Goal: Task Accomplishment & Management: Use online tool/utility

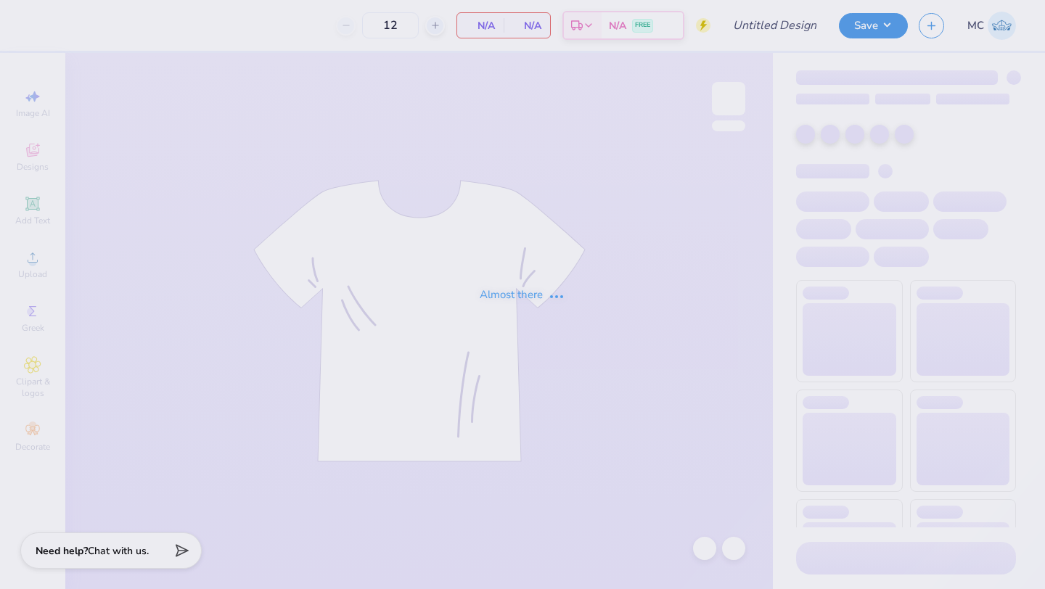
type input "Rockies Option 1"
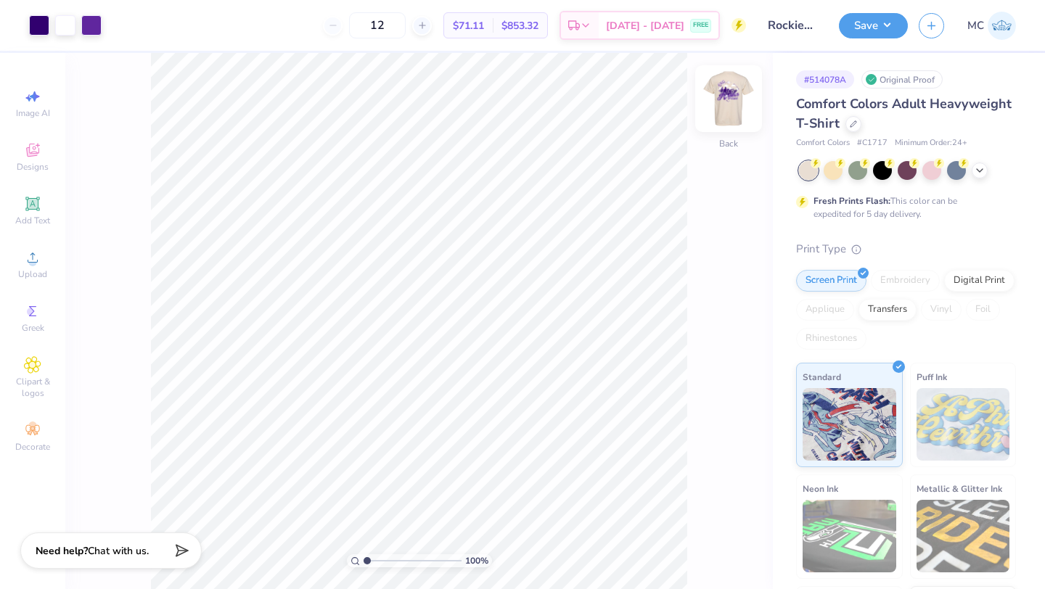
click at [730, 107] on img at bounding box center [729, 99] width 58 height 58
click at [723, 97] on img at bounding box center [729, 99] width 58 height 58
type input "11.60"
type input "8.27"
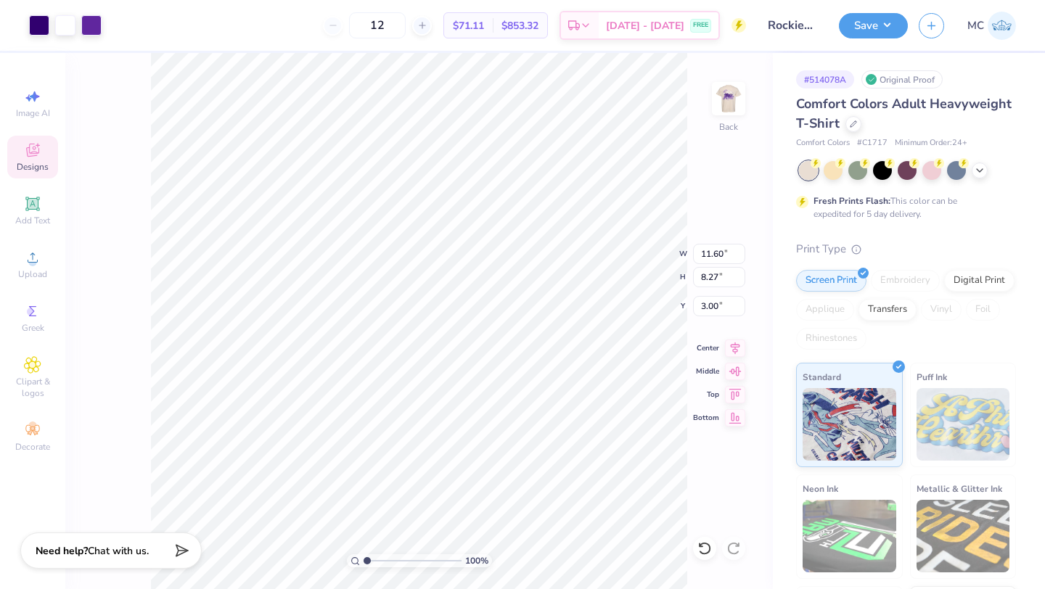
type input "5.11"
type input "5.16"
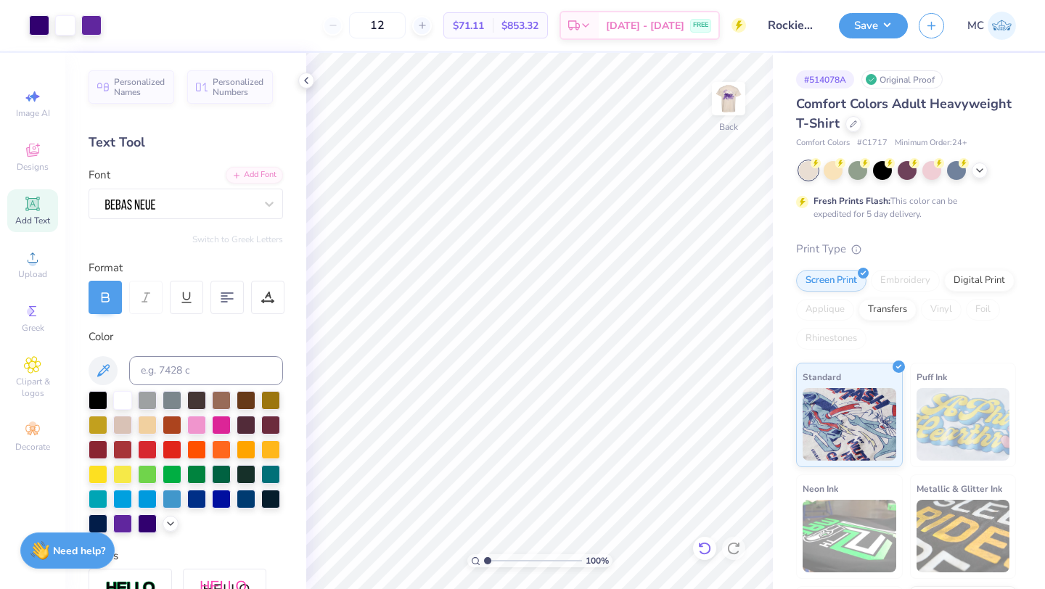
click at [709, 554] on icon at bounding box center [705, 549] width 15 height 15
type input "8.62"
click at [703, 552] on icon at bounding box center [705, 549] width 15 height 15
type input "8.45"
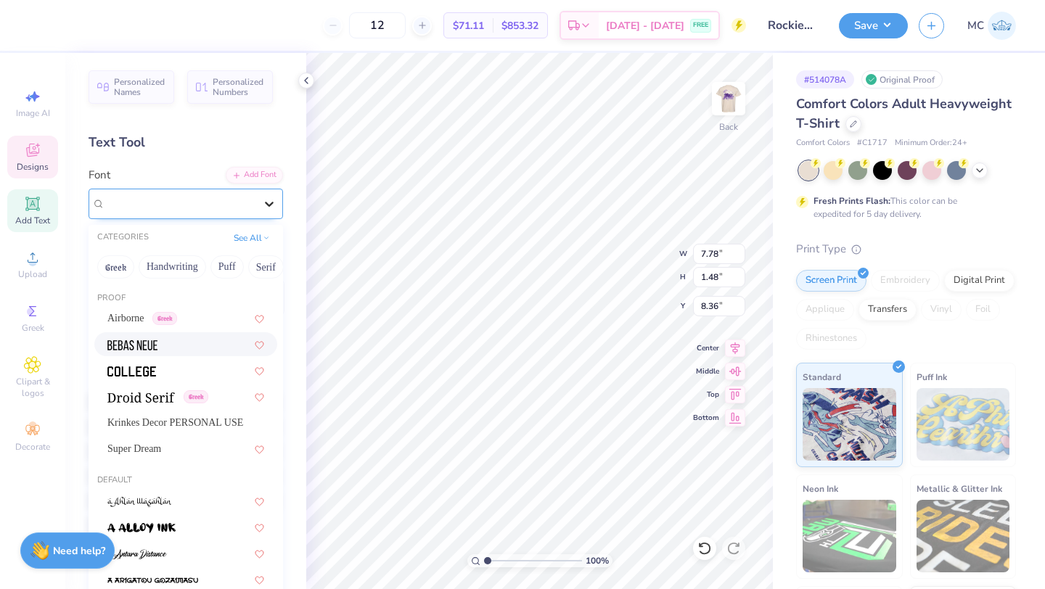
click at [269, 197] on icon at bounding box center [269, 204] width 15 height 15
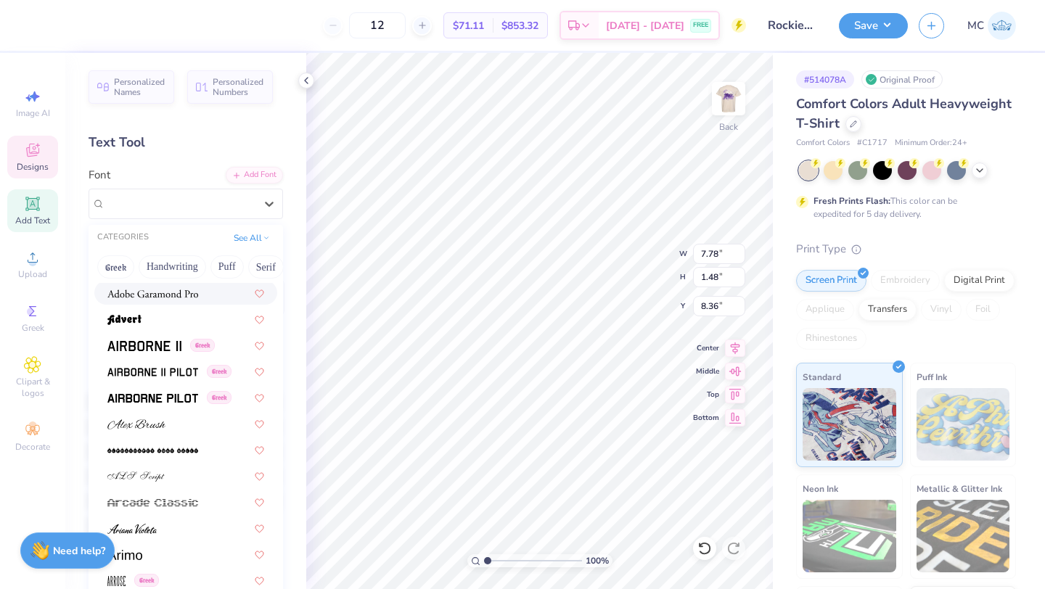
scroll to position [397, 0]
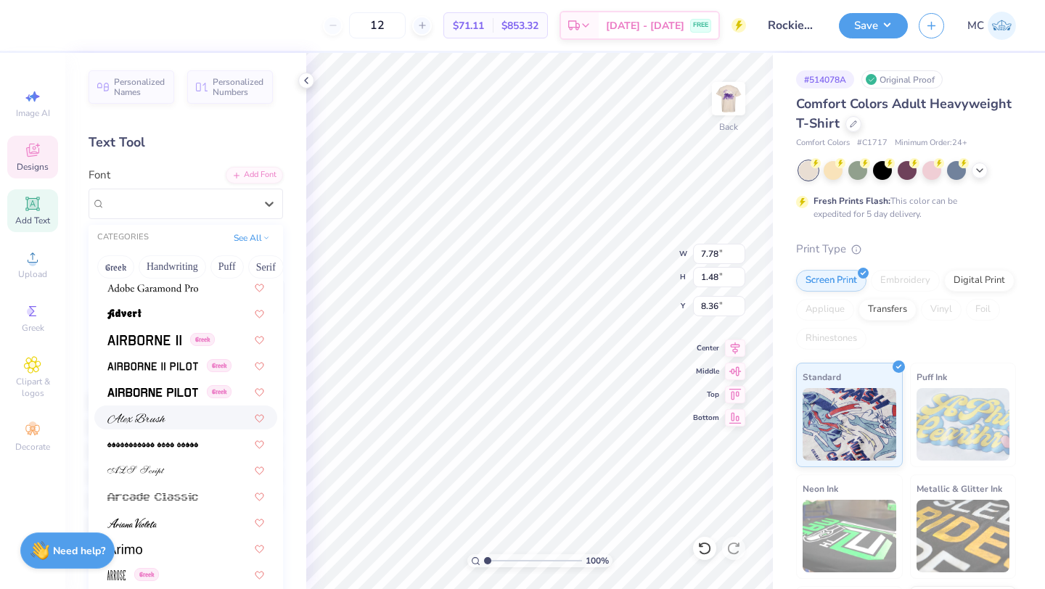
click at [167, 416] on div at bounding box center [185, 417] width 157 height 15
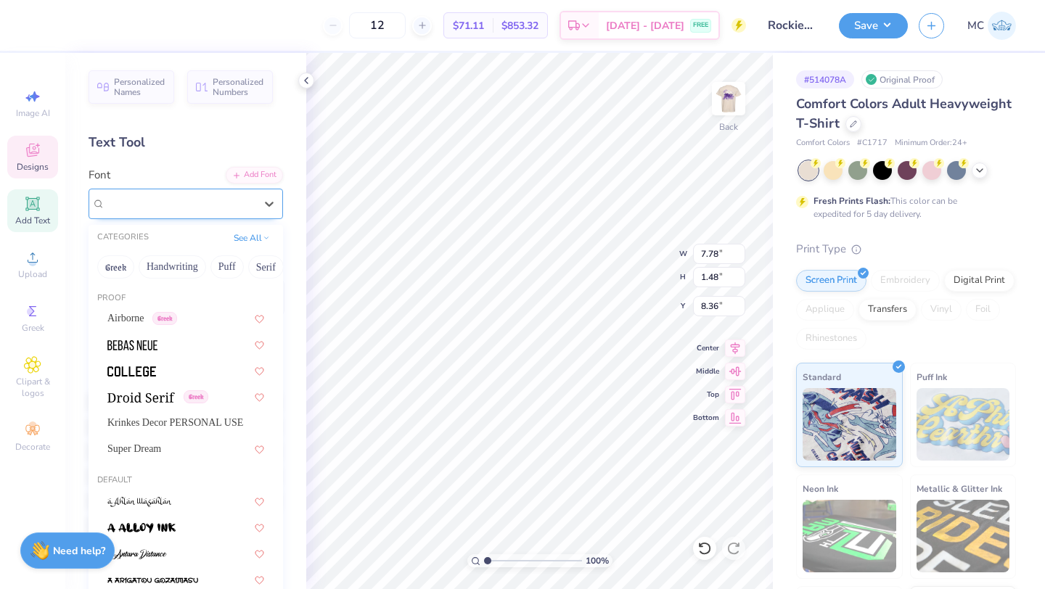
click at [155, 211] on div "Alex Brush" at bounding box center [180, 203] width 152 height 23
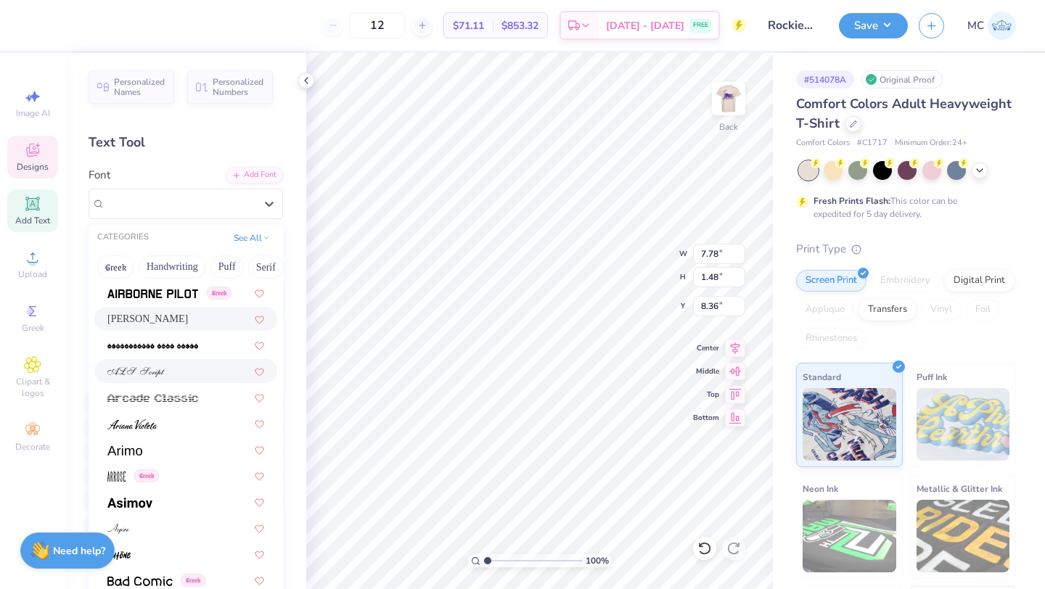
scroll to position [515, 0]
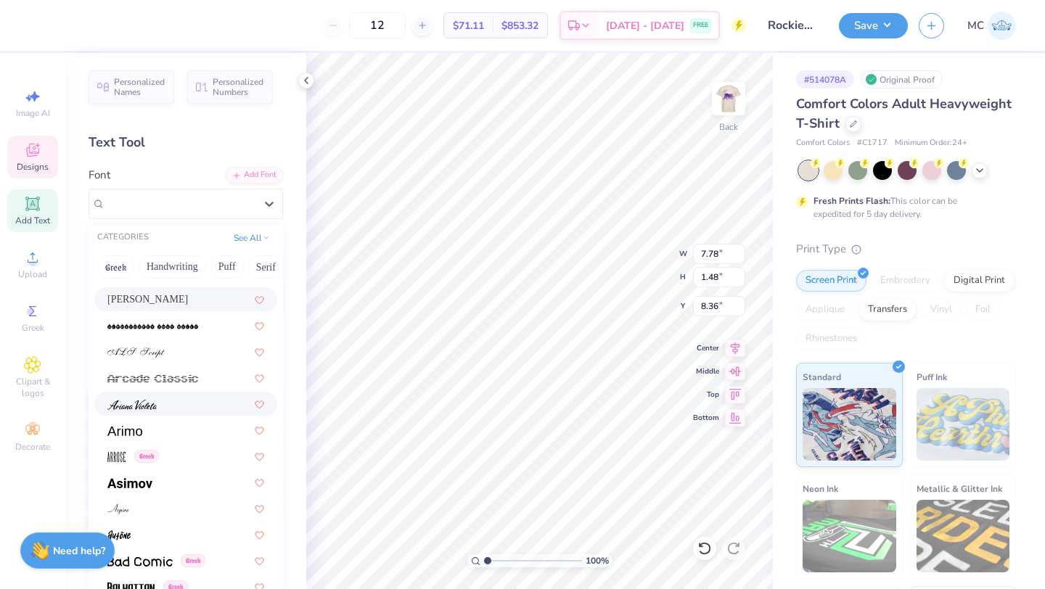
click at [192, 408] on div at bounding box center [185, 403] width 157 height 15
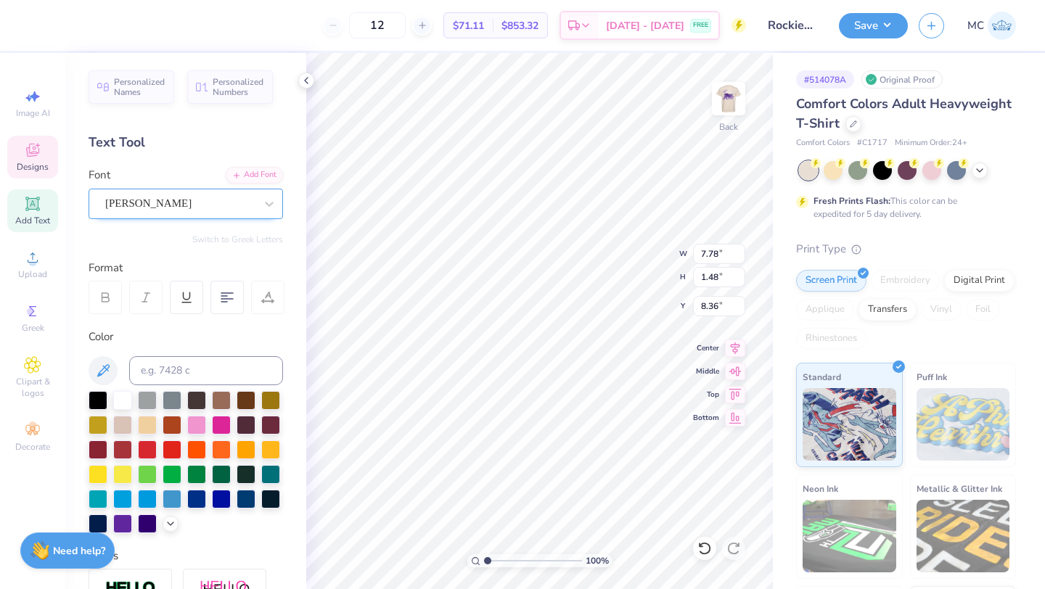
click at [184, 214] on div "Ariana Violeta" at bounding box center [180, 203] width 152 height 23
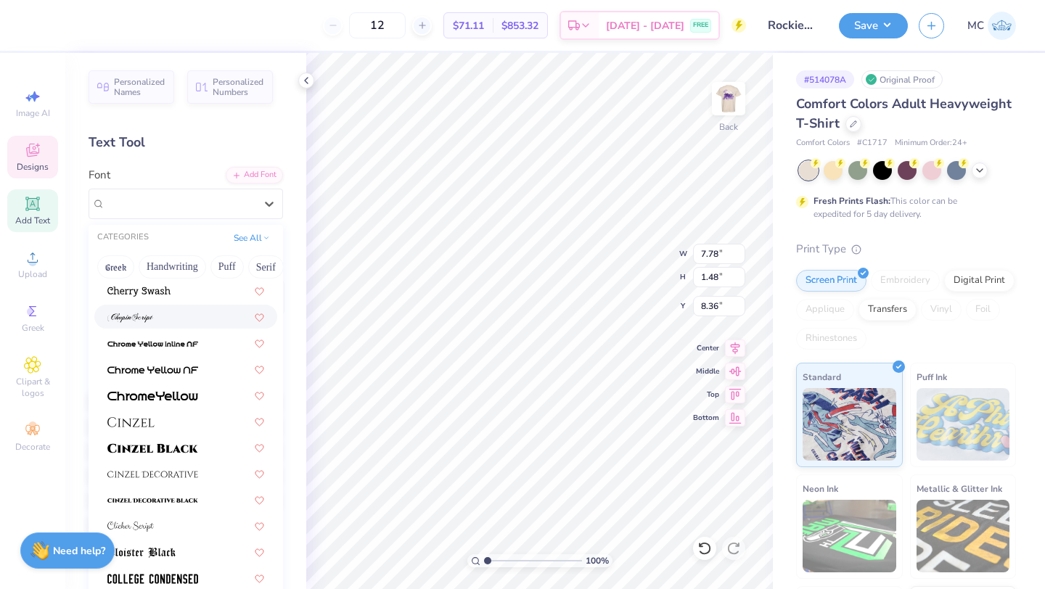
scroll to position [1755, 0]
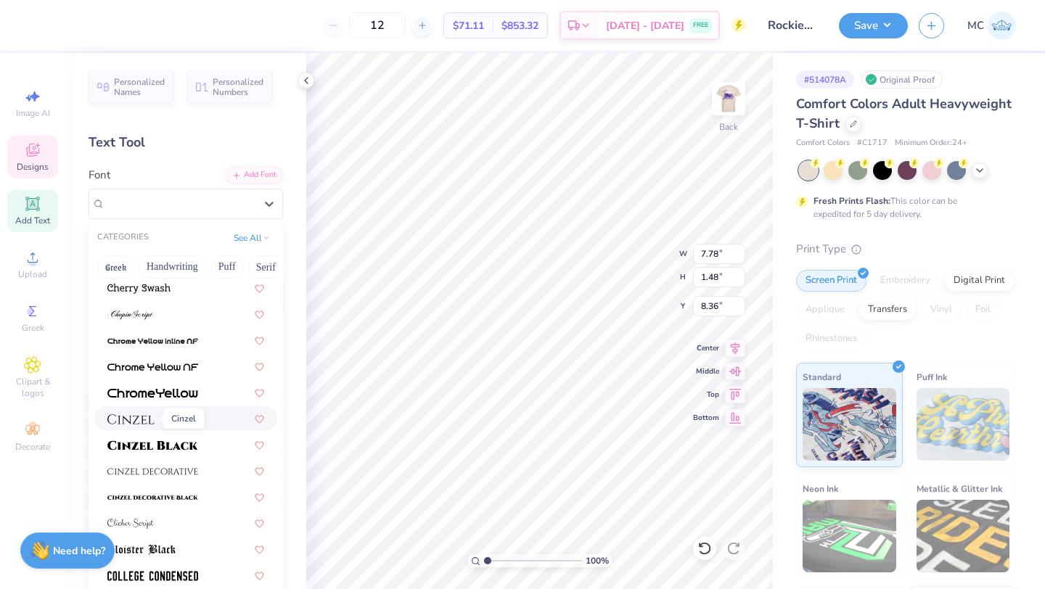
click at [148, 415] on img at bounding box center [130, 420] width 47 height 10
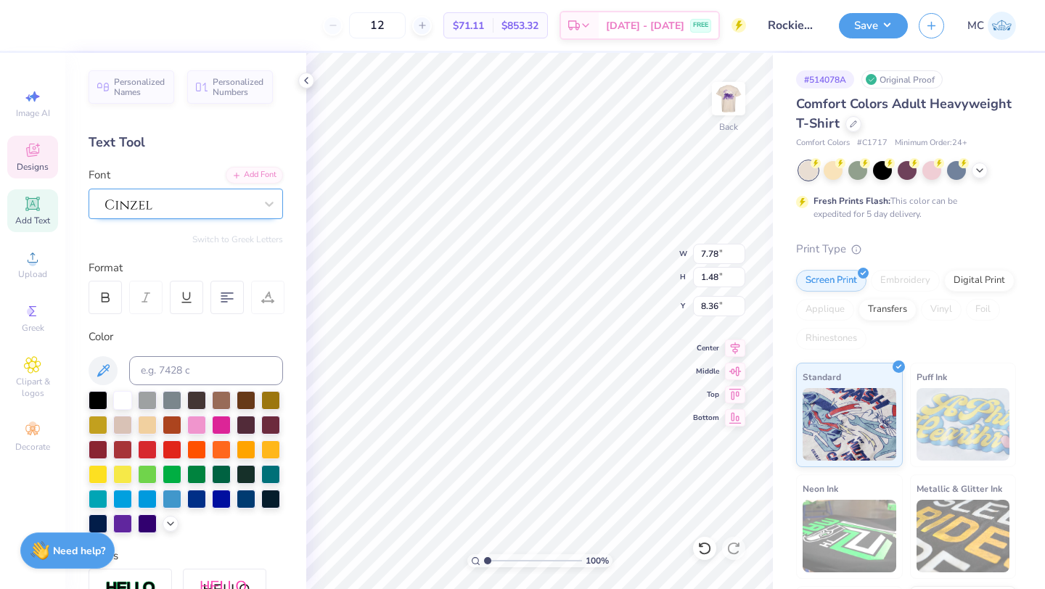
click at [187, 206] on div at bounding box center [180, 203] width 152 height 23
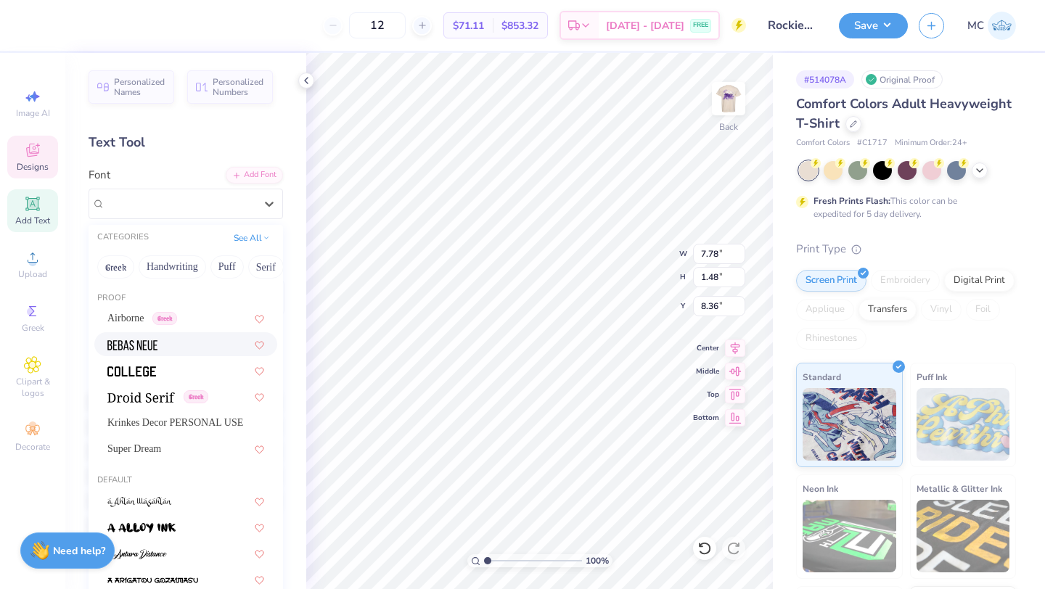
click at [126, 348] on img at bounding box center [132, 345] width 50 height 10
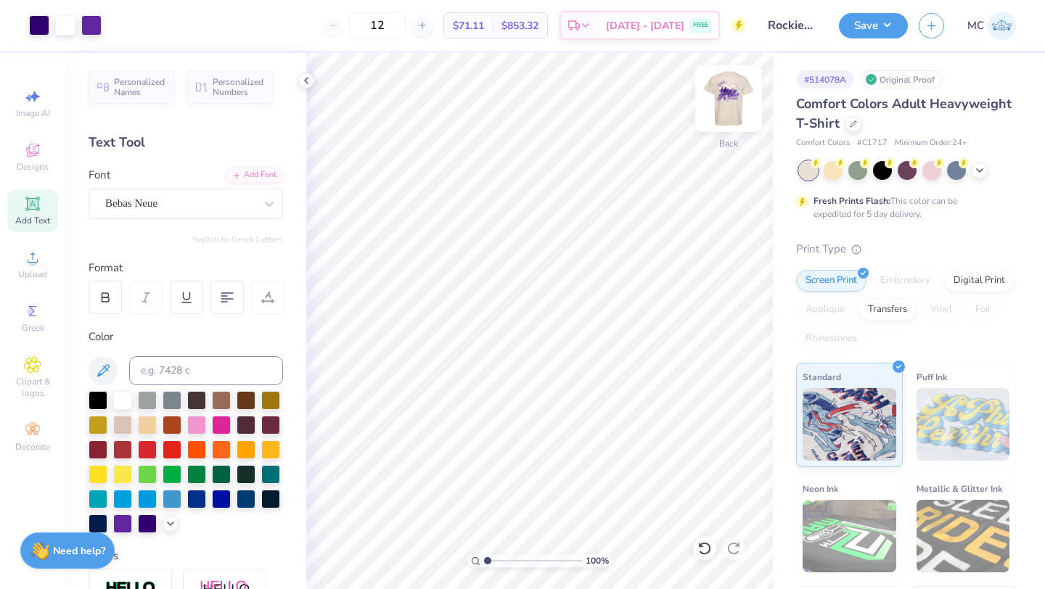
click at [725, 97] on img at bounding box center [729, 99] width 58 height 58
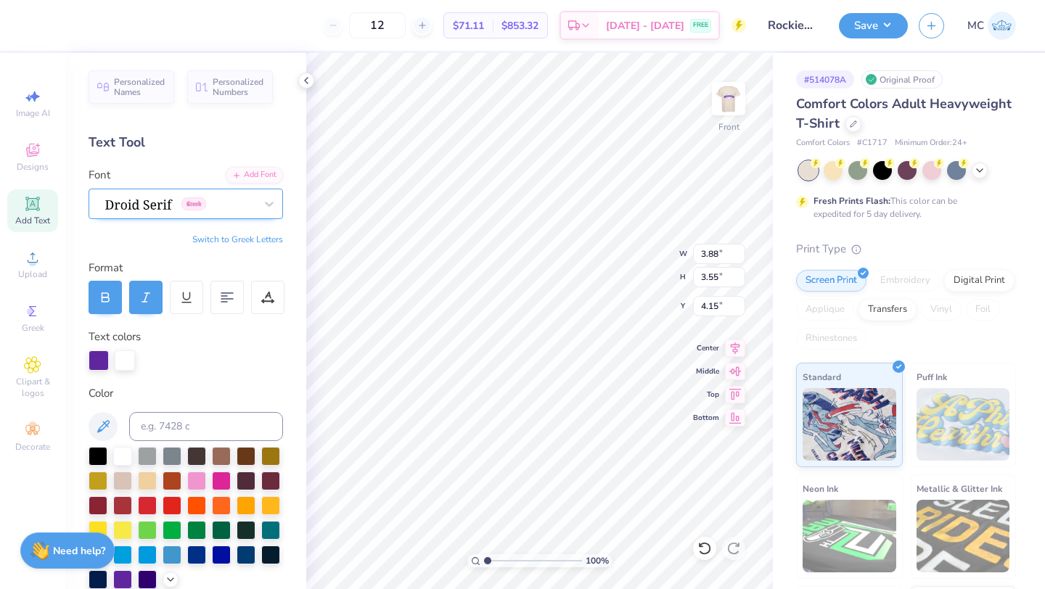
click at [253, 203] on div "Greek" at bounding box center [180, 203] width 152 height 23
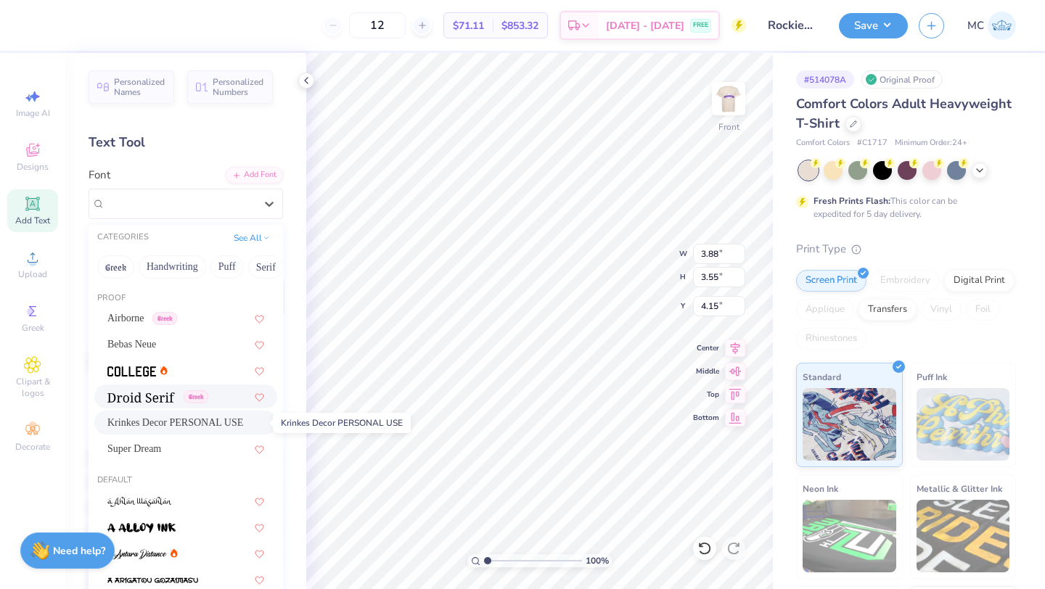
click at [189, 424] on span "Krinkes Decor PERSONAL USE" at bounding box center [175, 422] width 136 height 15
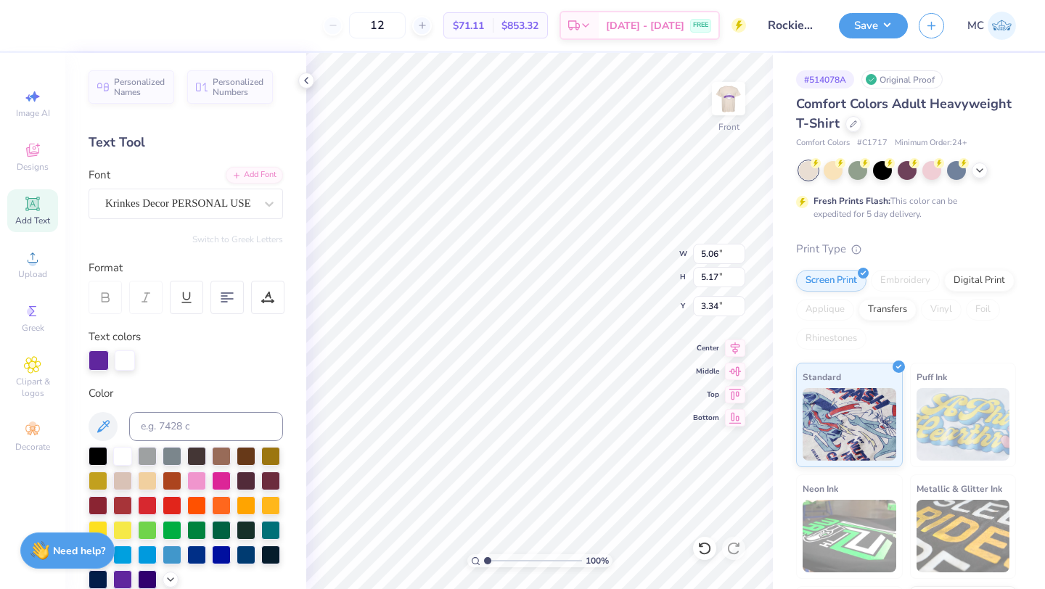
type input "5.06"
type input "5.17"
type input "3.34"
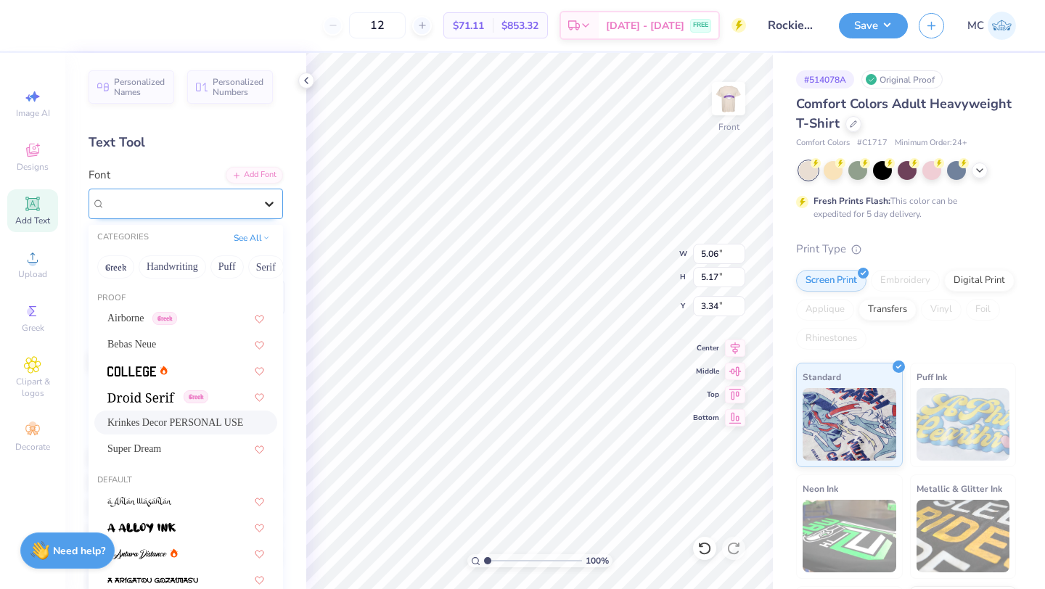
click at [271, 206] on icon at bounding box center [269, 204] width 15 height 15
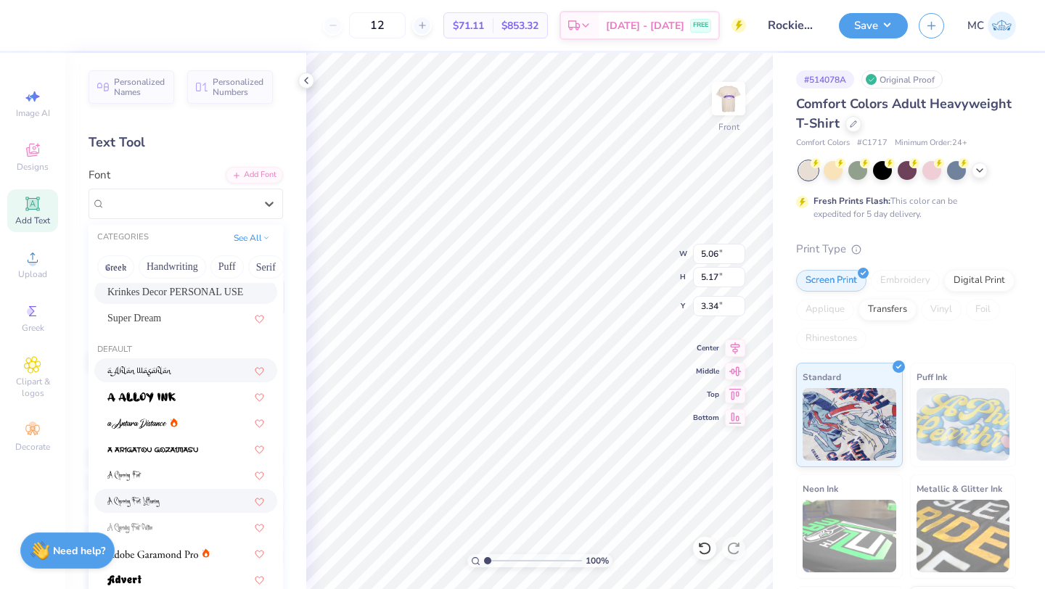
scroll to position [127, 0]
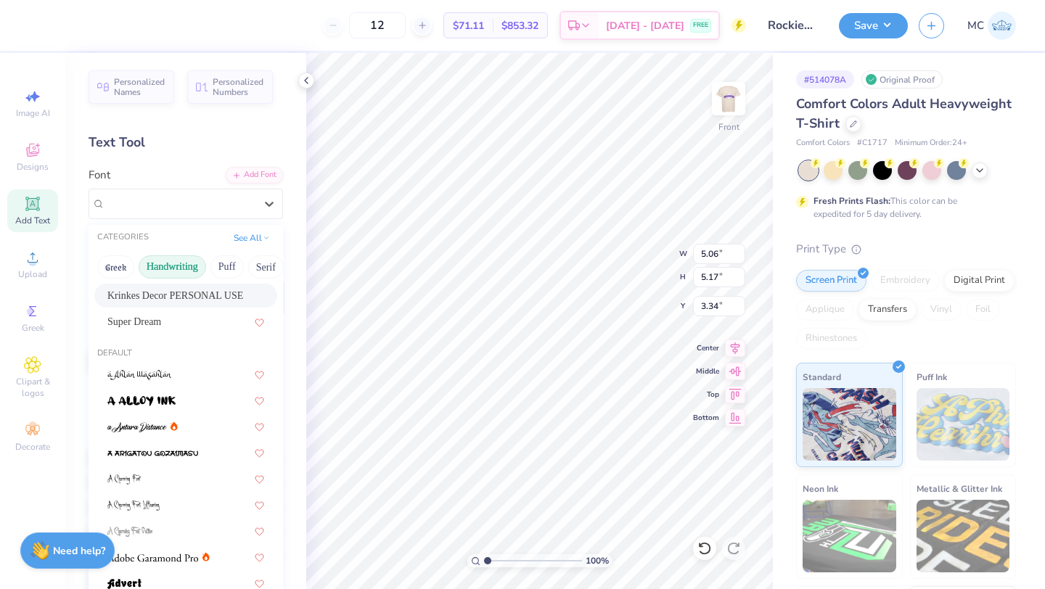
click at [188, 266] on button "Handwriting" at bounding box center [173, 267] width 68 height 23
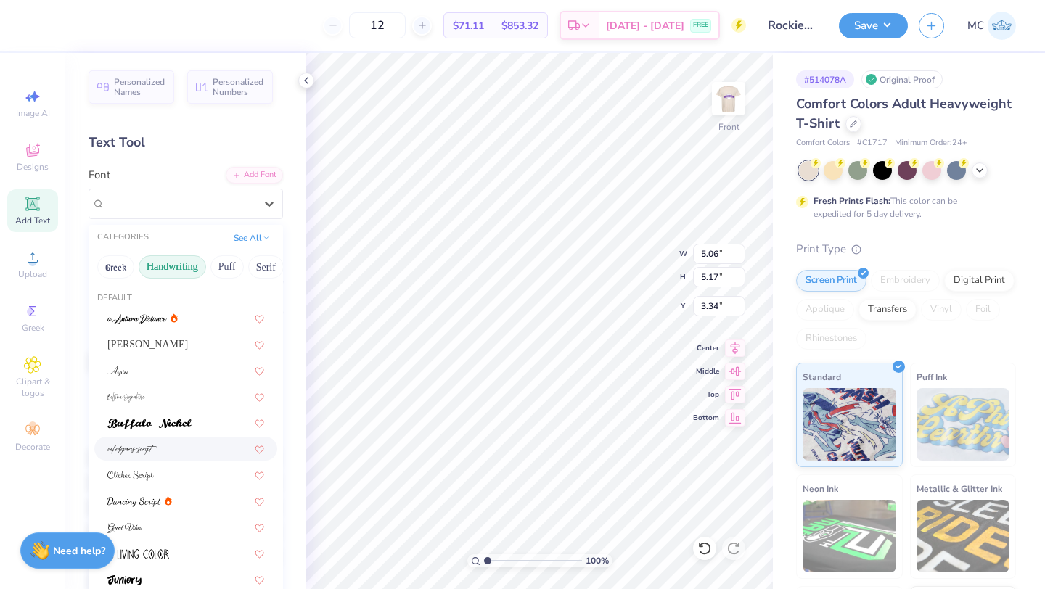
click at [144, 449] on img at bounding box center [131, 450] width 49 height 10
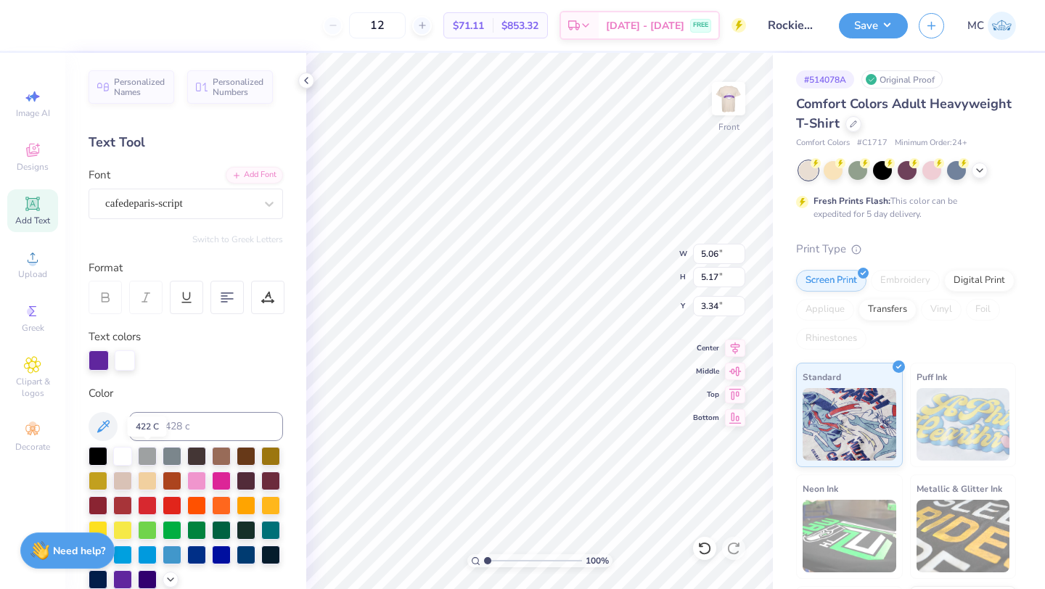
type input "2.97"
type input "3.48"
type input "4.14"
click at [168, 205] on div "cafedeparis-script" at bounding box center [180, 203] width 152 height 23
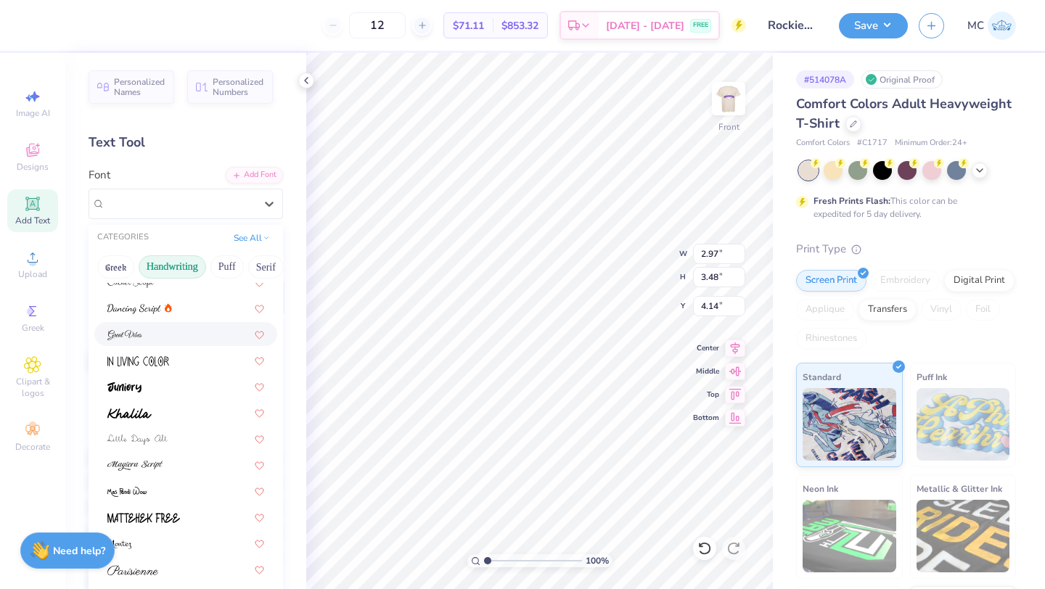
scroll to position [194, 0]
click at [178, 416] on div at bounding box center [185, 411] width 157 height 15
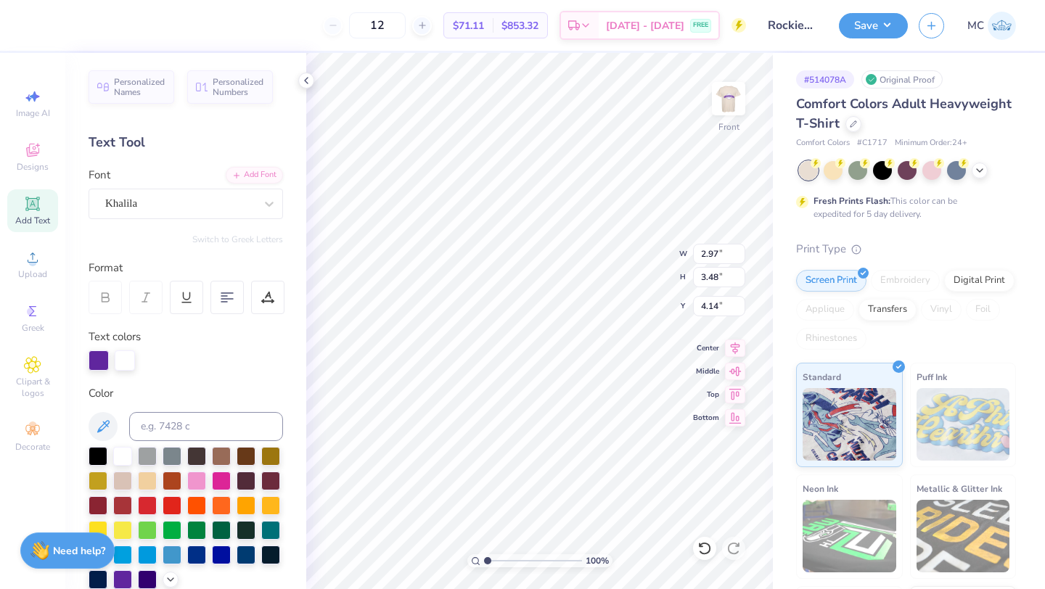
type input "3.46"
type input "3.08"
type input "4.38"
click at [216, 205] on div "Khalila" at bounding box center [180, 203] width 152 height 23
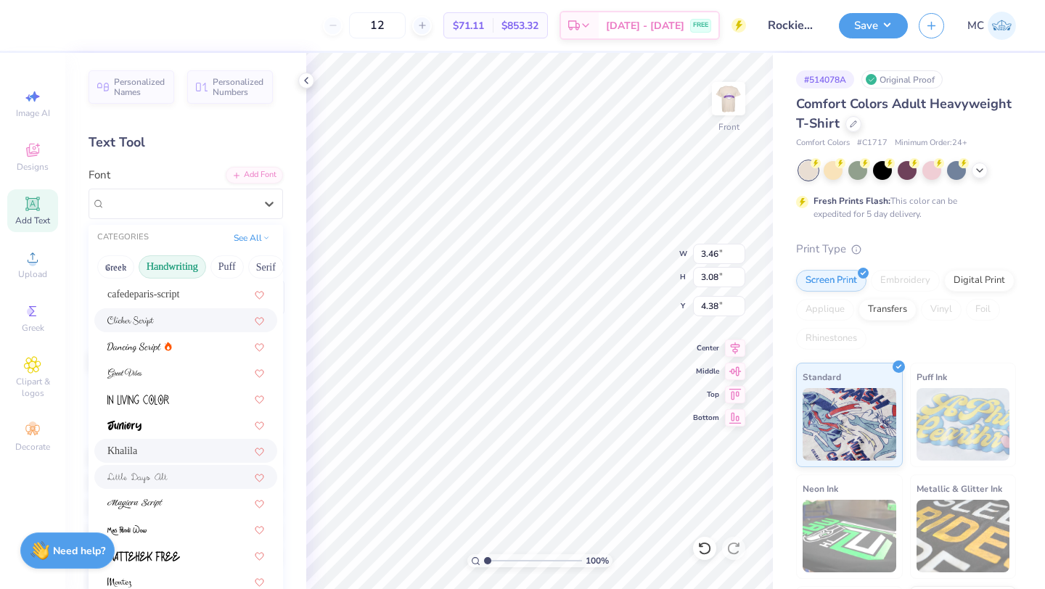
scroll to position [164, 0]
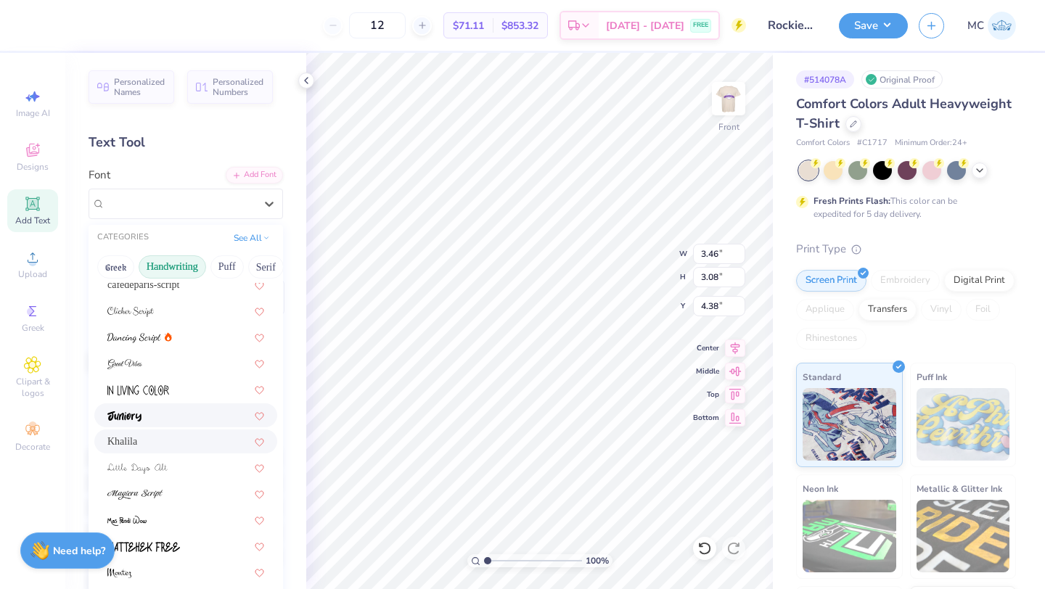
click at [166, 416] on div at bounding box center [185, 415] width 157 height 15
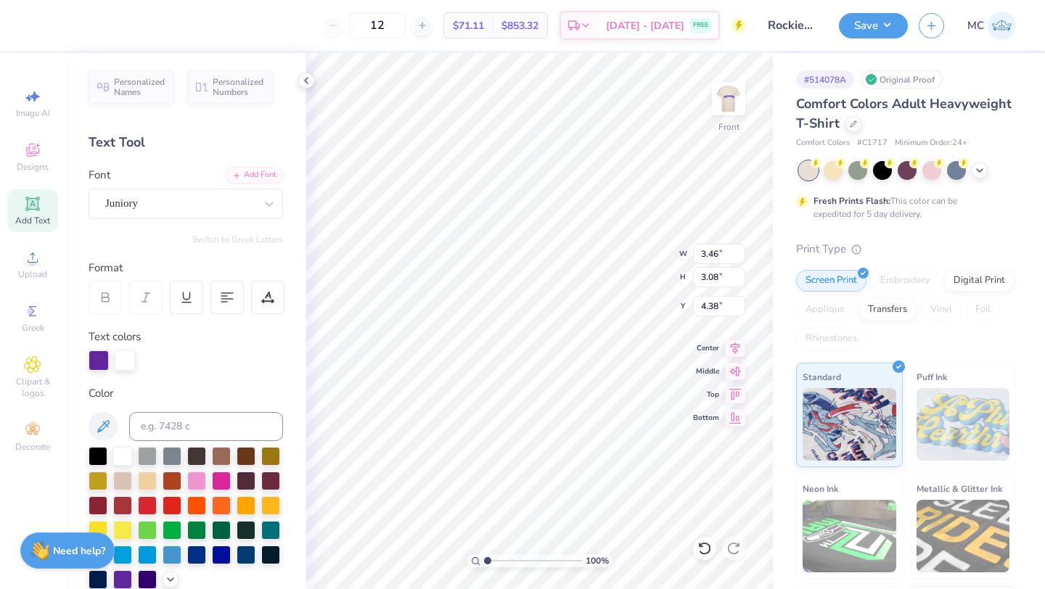
type input "3.63"
type input "3.19"
type input "4.33"
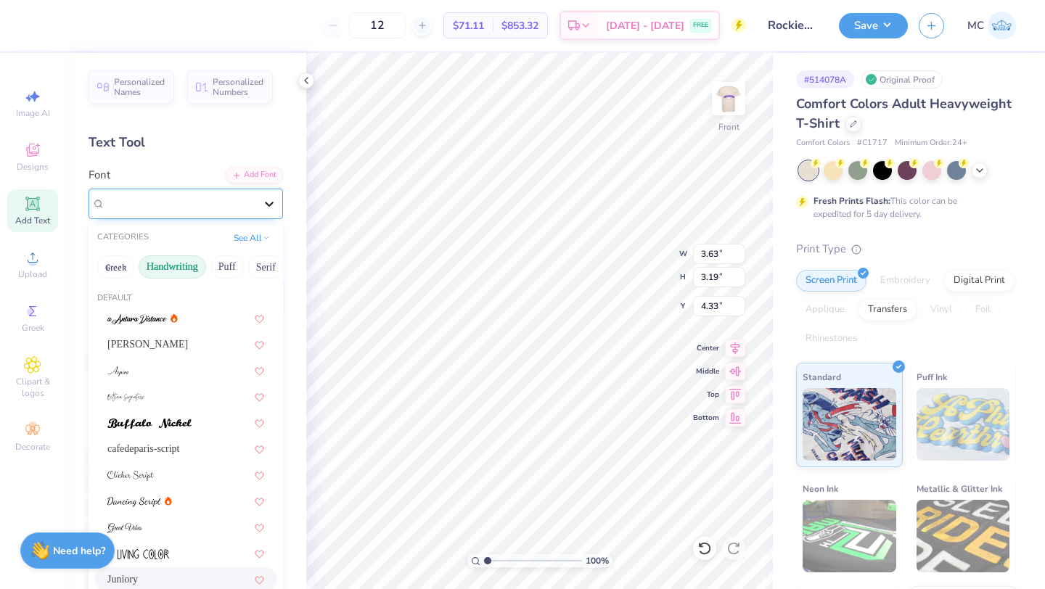
click at [266, 205] on icon at bounding box center [269, 204] width 15 height 15
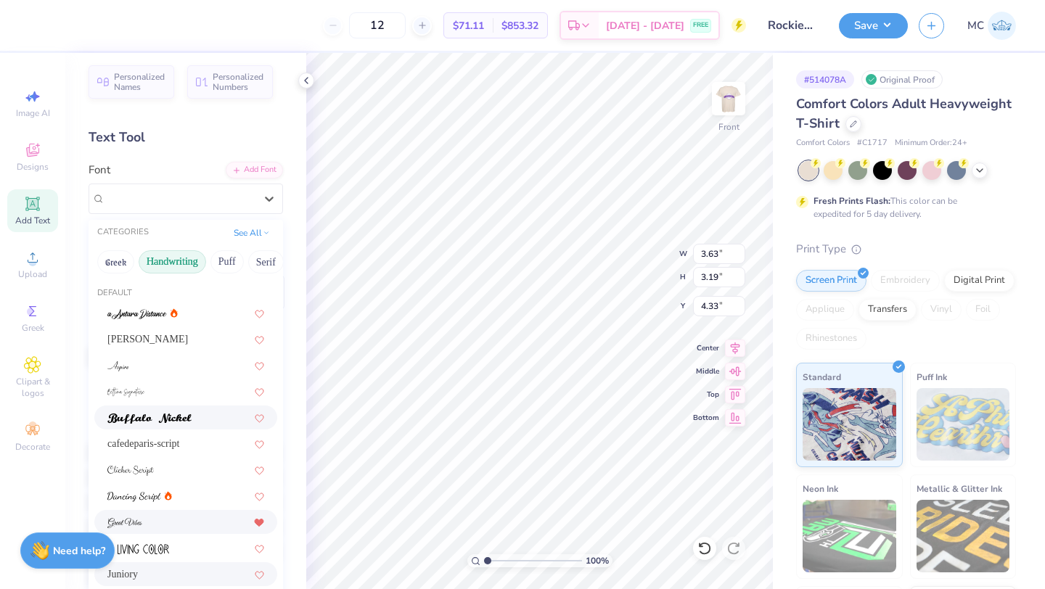
scroll to position [0, 0]
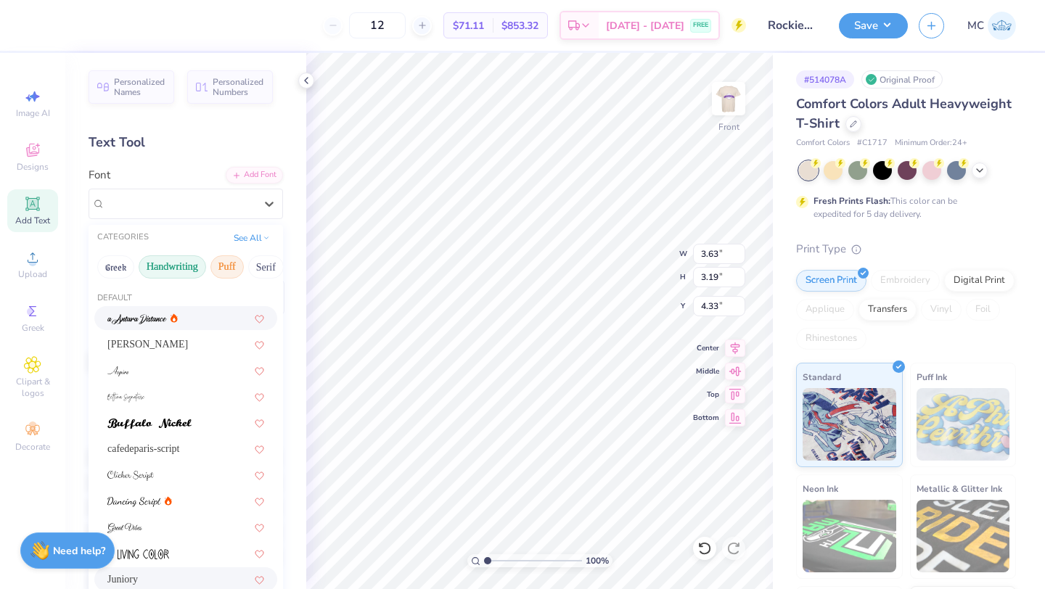
click at [222, 267] on button "Puff" at bounding box center [227, 267] width 33 height 23
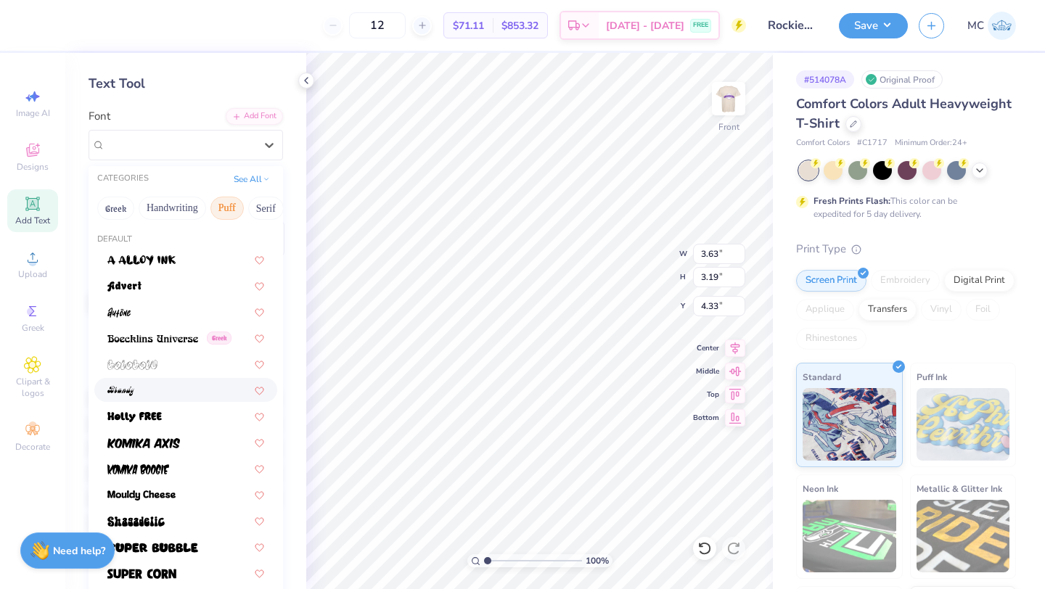
scroll to position [61, 0]
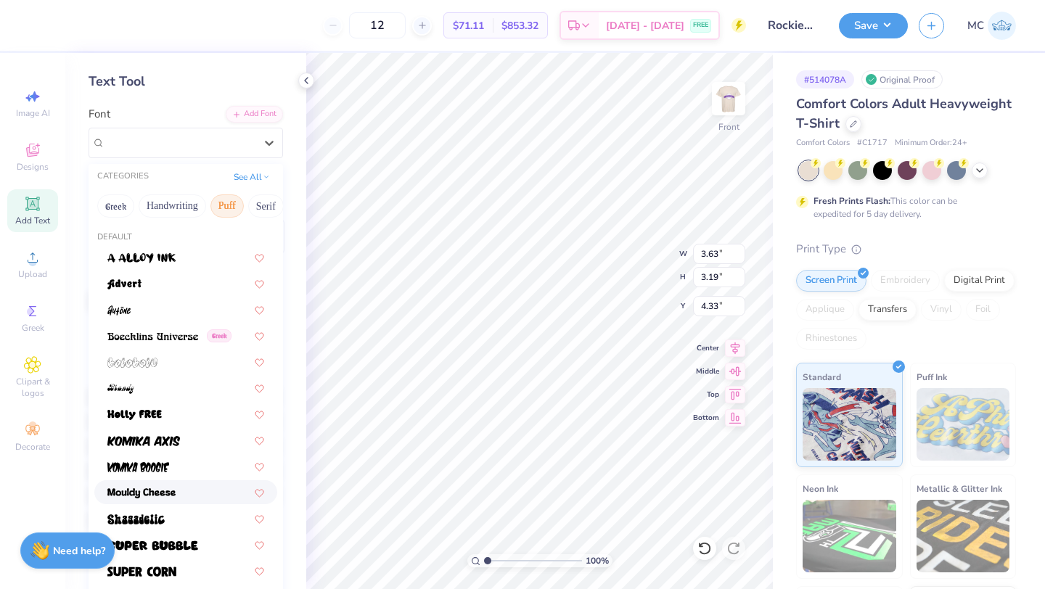
click at [173, 498] on img at bounding box center [141, 494] width 68 height 10
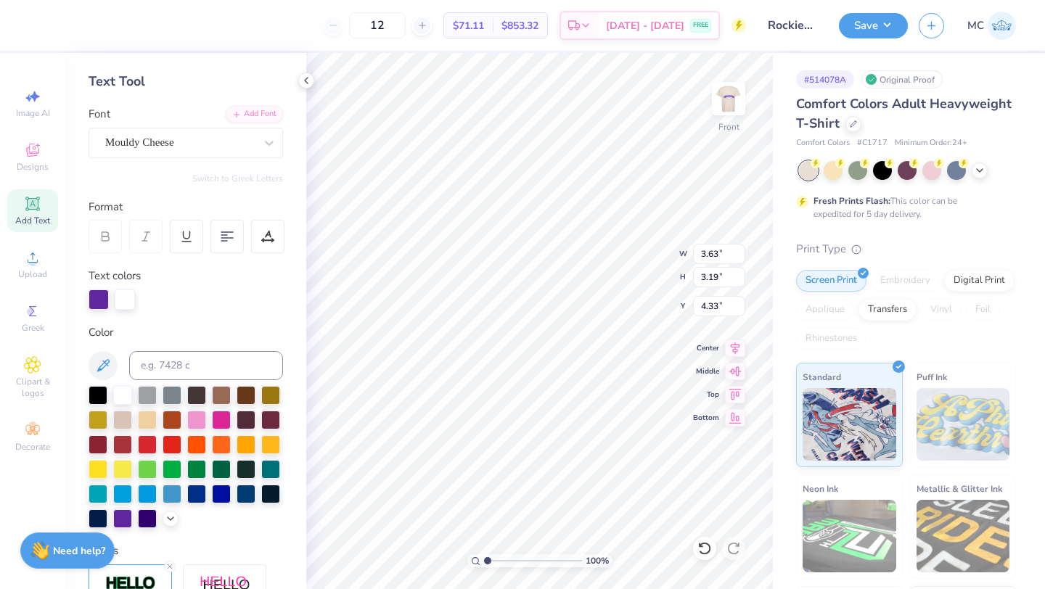
type input "3.42"
type input "2.90"
type input "4.44"
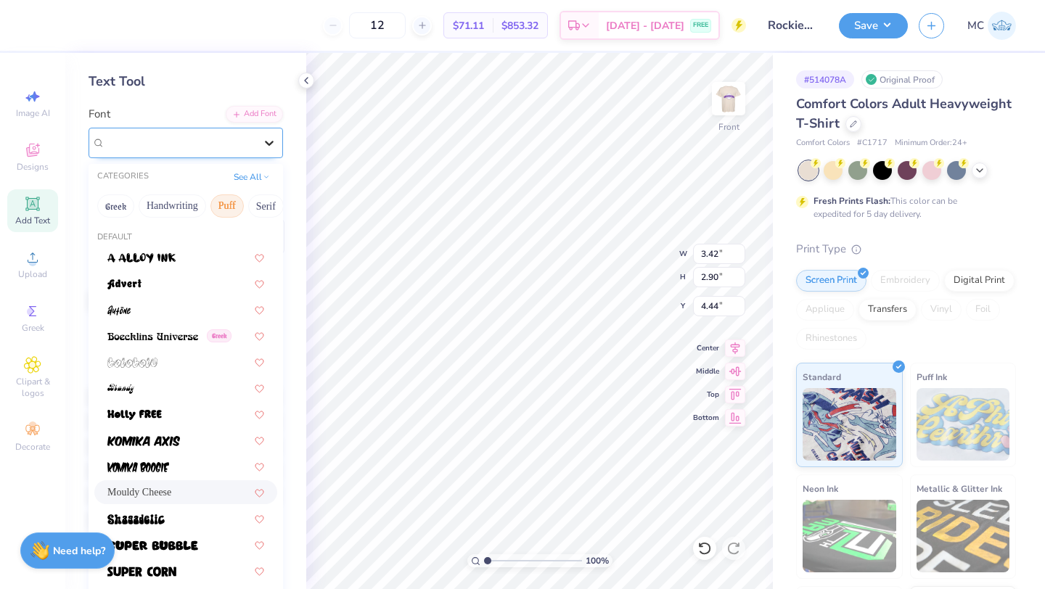
click at [269, 147] on icon at bounding box center [269, 143] width 15 height 15
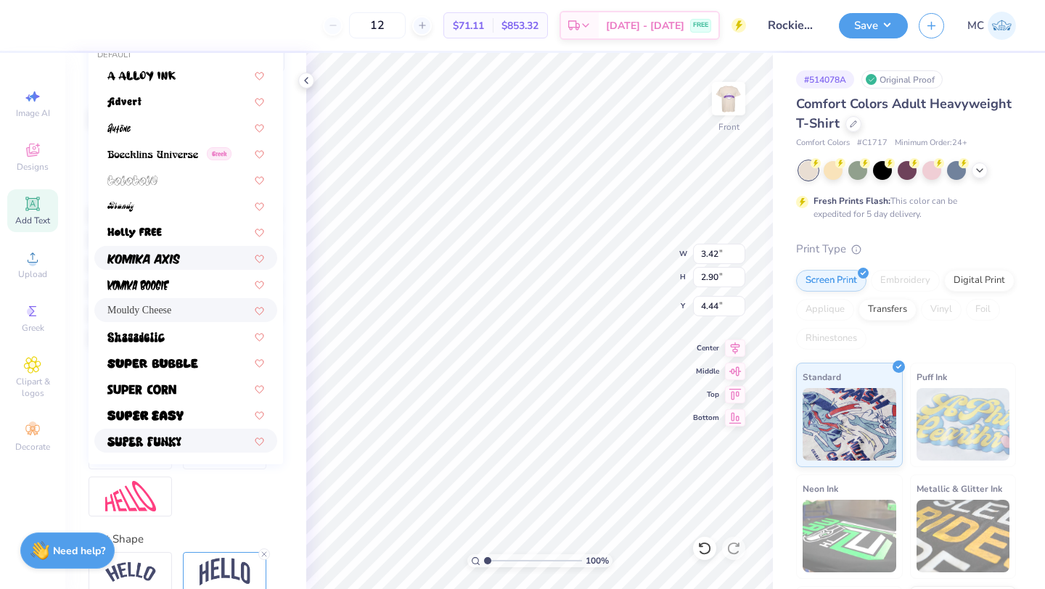
scroll to position [244, 0]
click at [164, 389] on img at bounding box center [141, 389] width 69 height 10
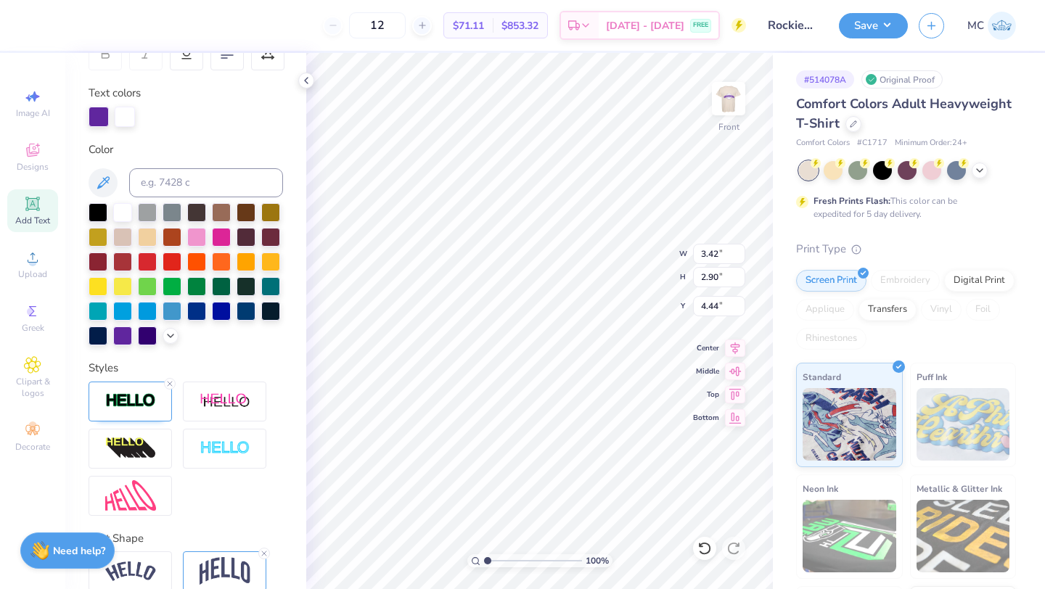
type input "2.91"
type input "2.63"
type input "4.55"
type input "4.50"
type input "1.83"
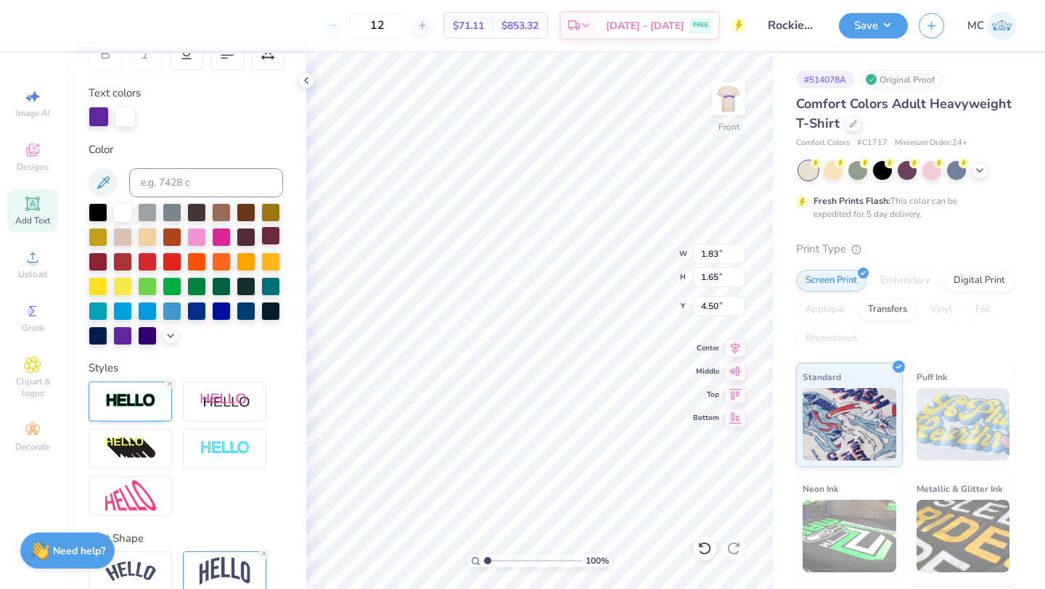
type input "1.65"
type input "4.43"
type input "5.05"
type input "2.15"
type input "1.94"
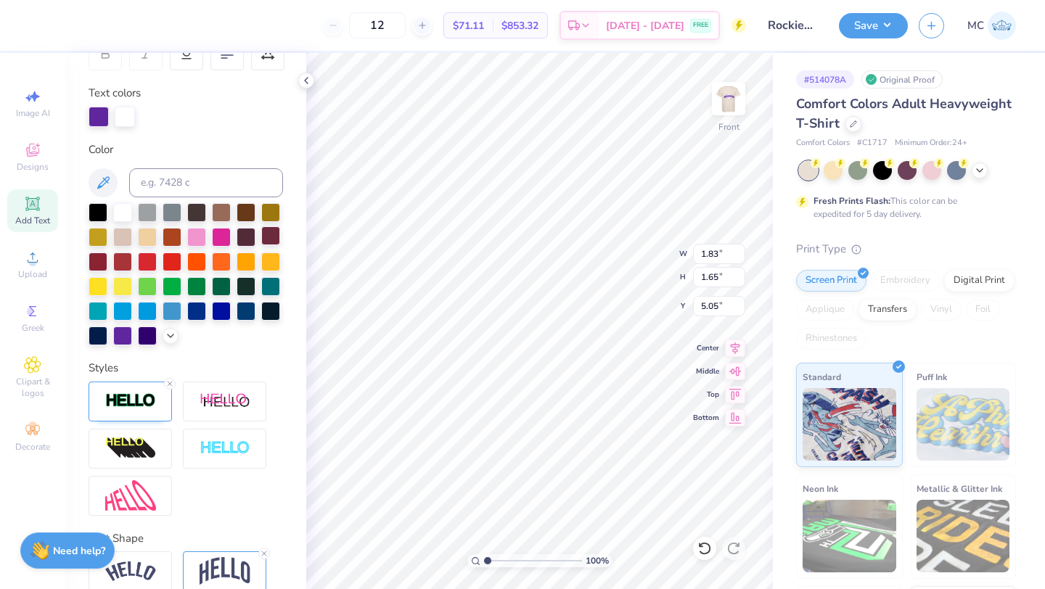
type input "4.94"
type input "4.50"
type input "2.18"
type input "1.84"
type input "4.55"
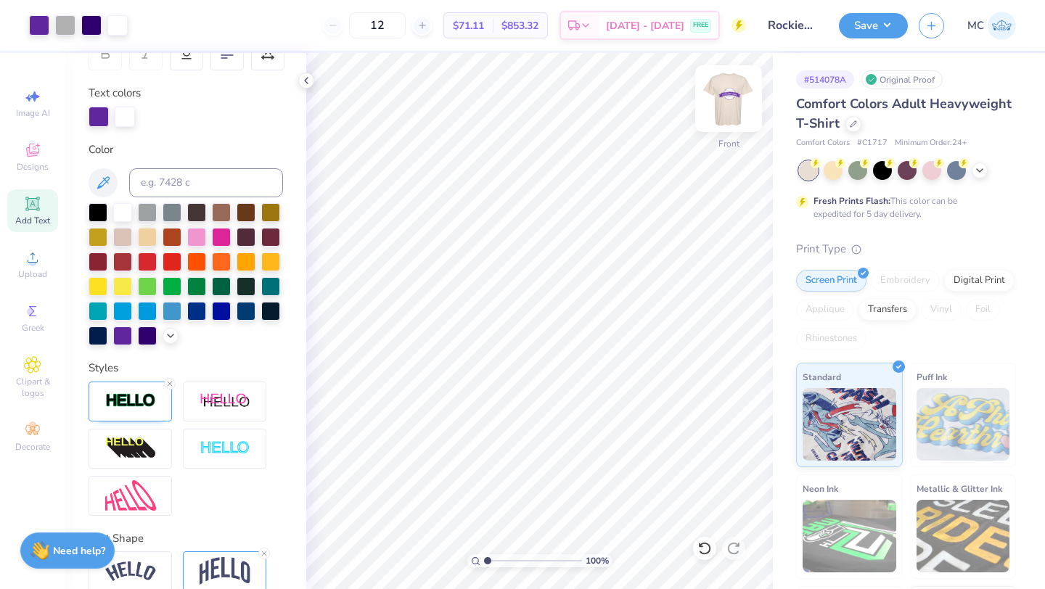
click at [728, 99] on img at bounding box center [729, 99] width 58 height 58
type input "3.23"
type input "3.25"
type input "9.89"
type input "5.14"
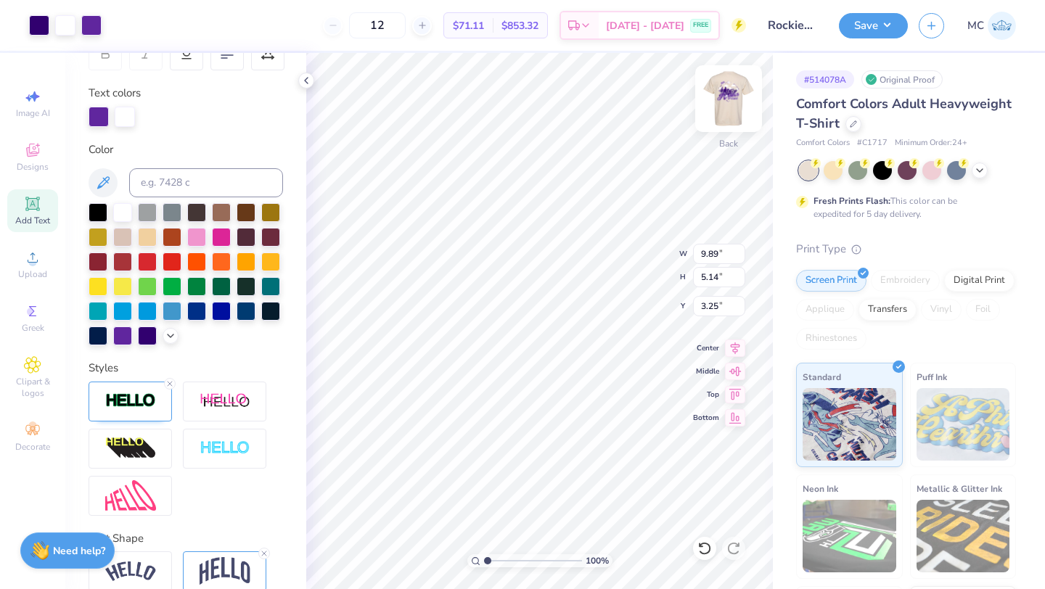
type input "3.24"
click at [699, 547] on icon at bounding box center [705, 549] width 15 height 15
click at [735, 349] on icon at bounding box center [735, 346] width 9 height 12
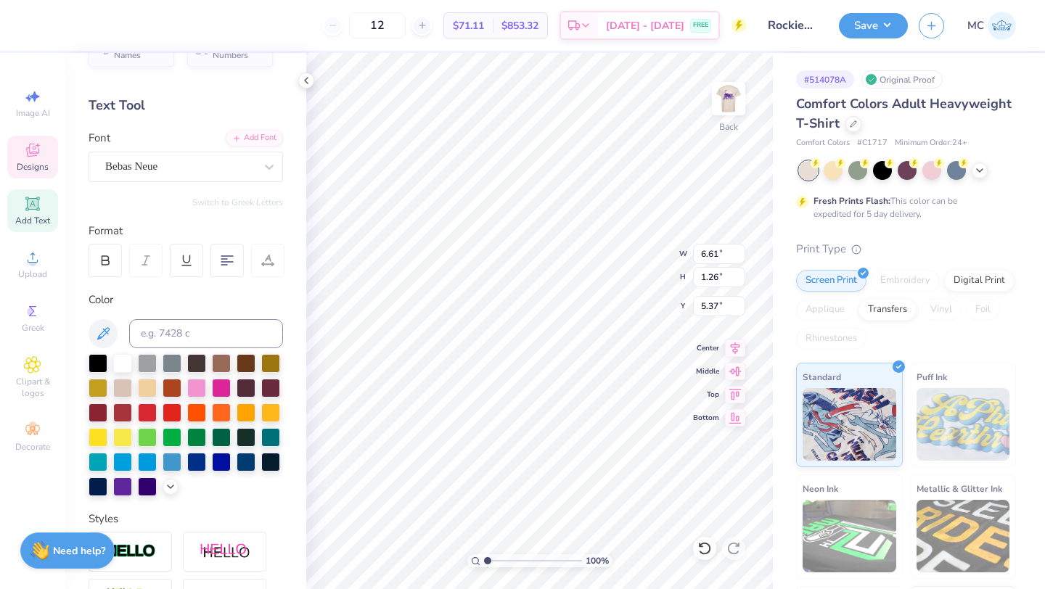
scroll to position [0, 0]
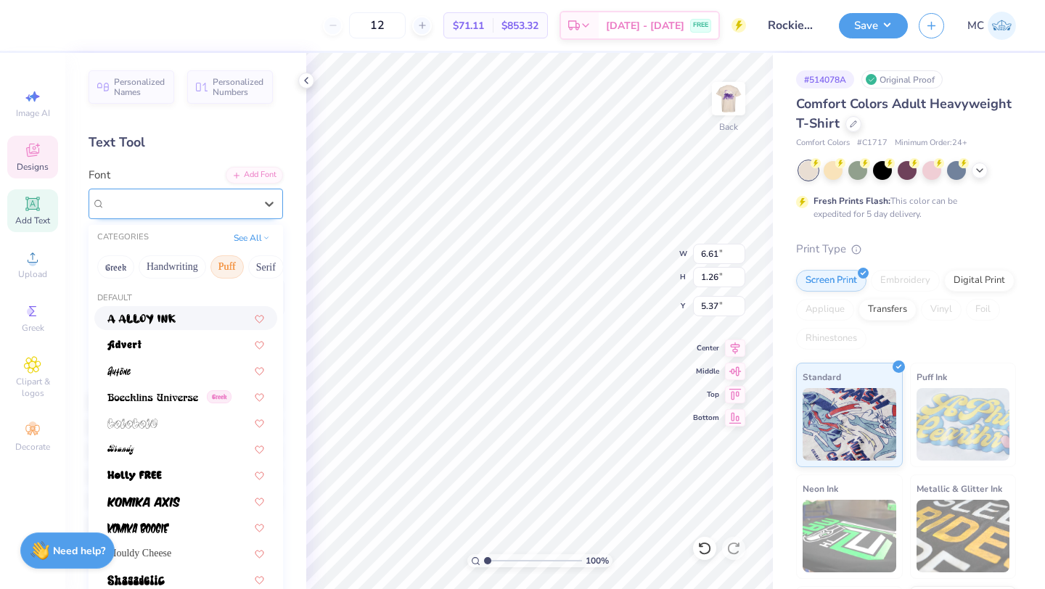
click at [212, 202] on div "Bebas Neue" at bounding box center [180, 203] width 152 height 23
click at [138, 372] on div at bounding box center [185, 370] width 157 height 15
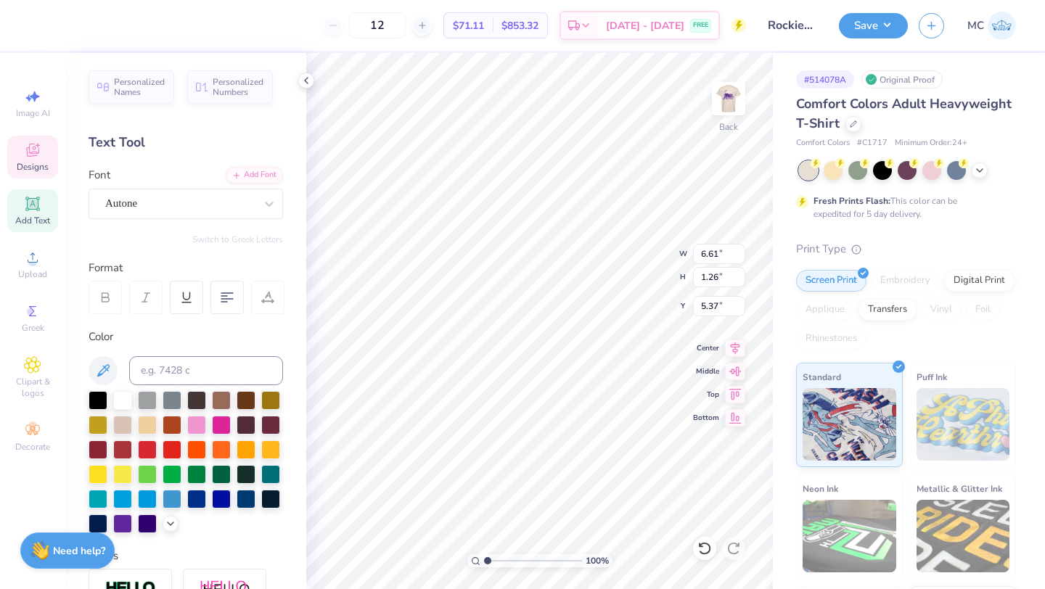
type input "6.62"
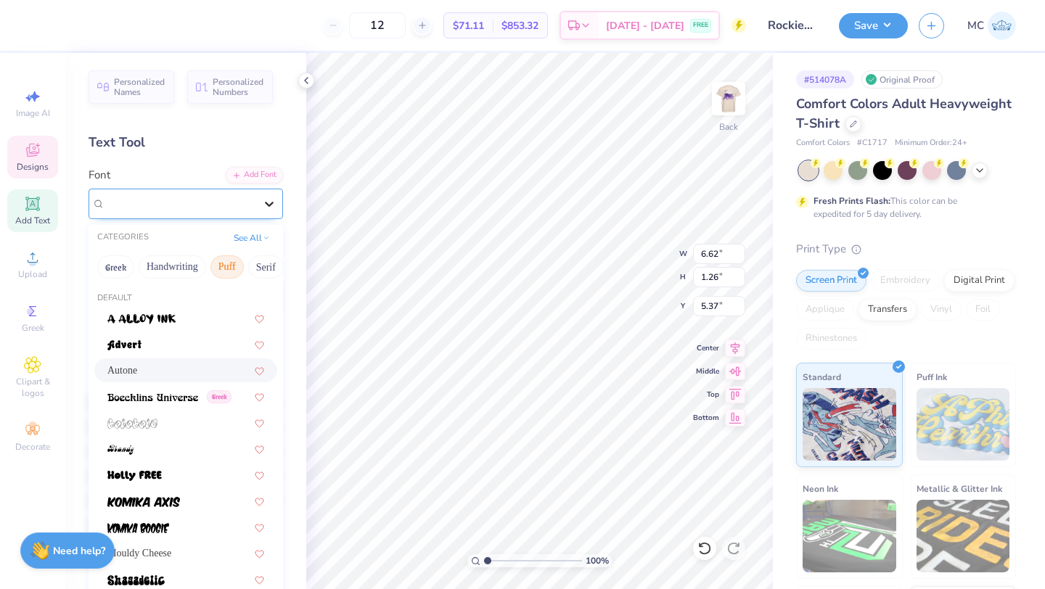
click at [260, 203] on div at bounding box center [269, 204] width 26 height 26
click at [250, 272] on button "Calligraphy" at bounding box center [253, 267] width 64 height 23
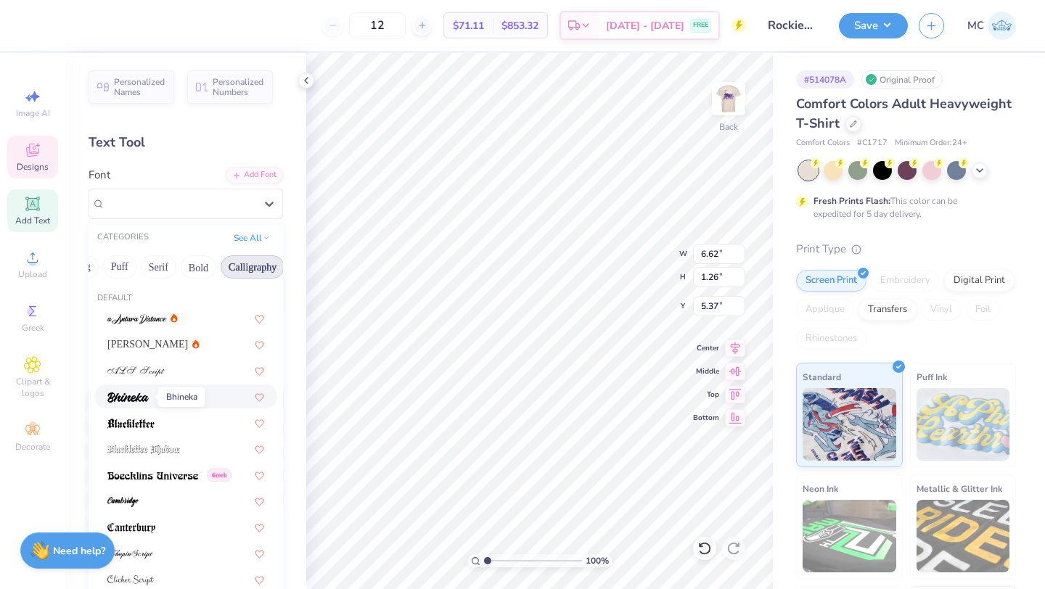
click at [129, 401] on img at bounding box center [127, 398] width 41 height 10
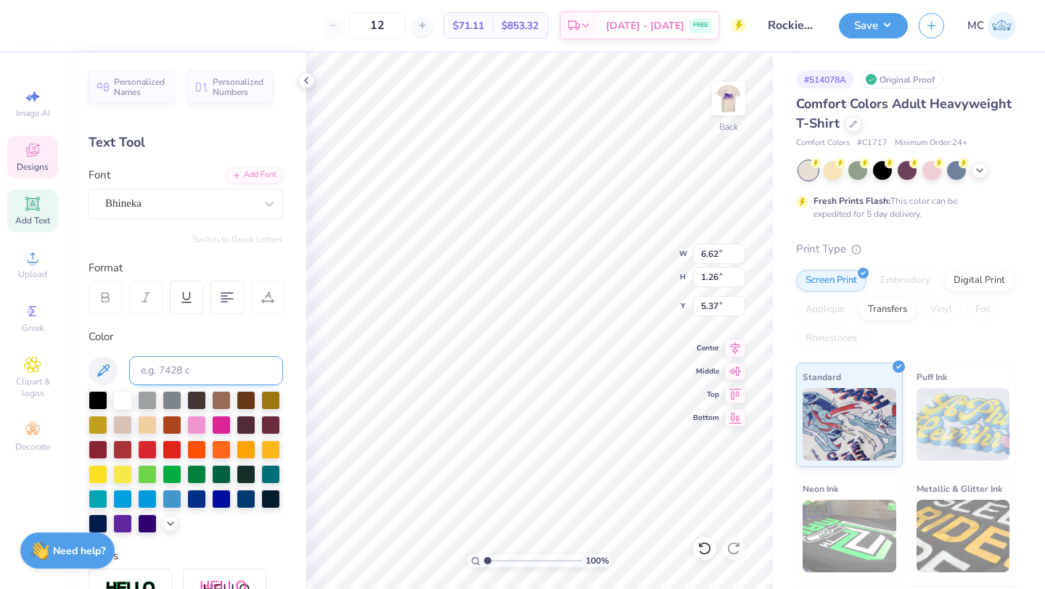
scroll to position [0, 5]
type textarea "Kappa Kappa Gamma"
type input "7.97"
type input "4.14"
click at [735, 345] on icon at bounding box center [735, 346] width 9 height 12
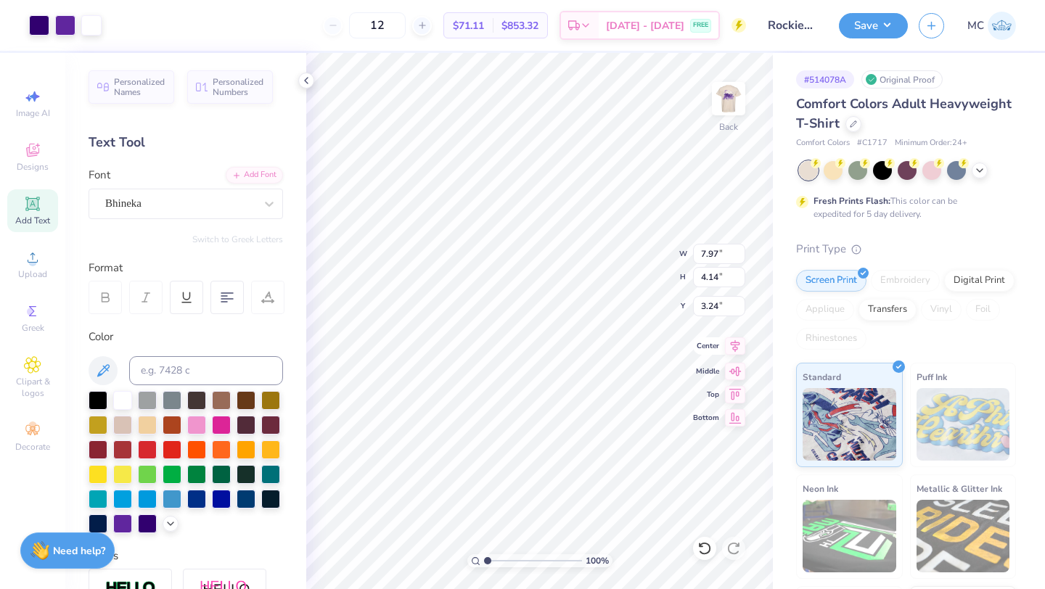
click at [735, 348] on icon at bounding box center [735, 346] width 9 height 12
click at [727, 99] on img at bounding box center [729, 99] width 58 height 58
click at [727, 99] on img at bounding box center [728, 98] width 29 height 29
click at [862, 29] on button "Save" at bounding box center [873, 23] width 69 height 25
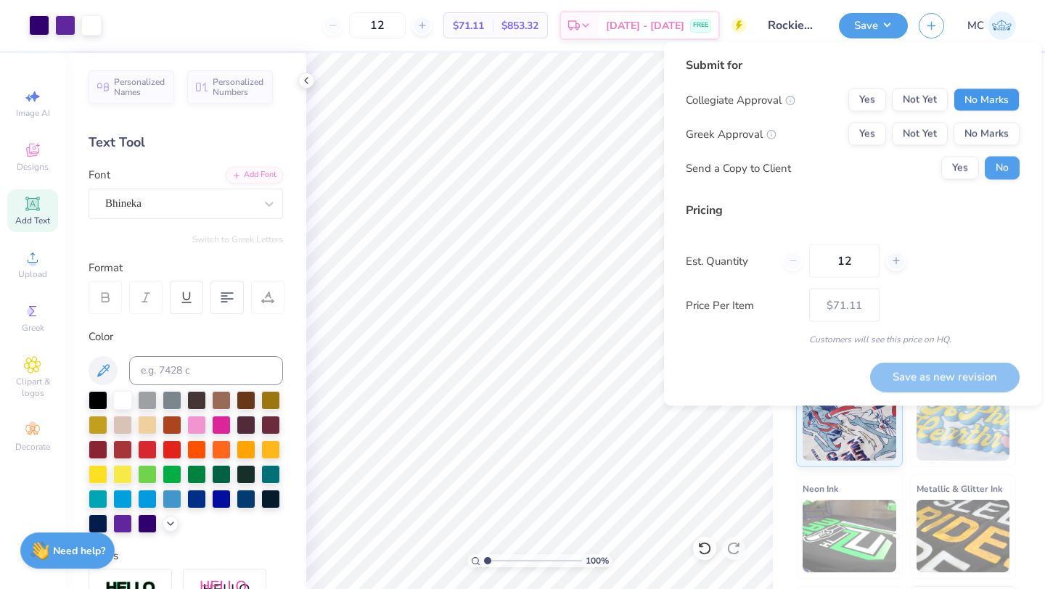
click at [994, 97] on button "No Marks" at bounding box center [987, 100] width 66 height 23
click at [857, 131] on button "Yes" at bounding box center [868, 134] width 38 height 23
click at [952, 169] on button "Yes" at bounding box center [961, 168] width 38 height 23
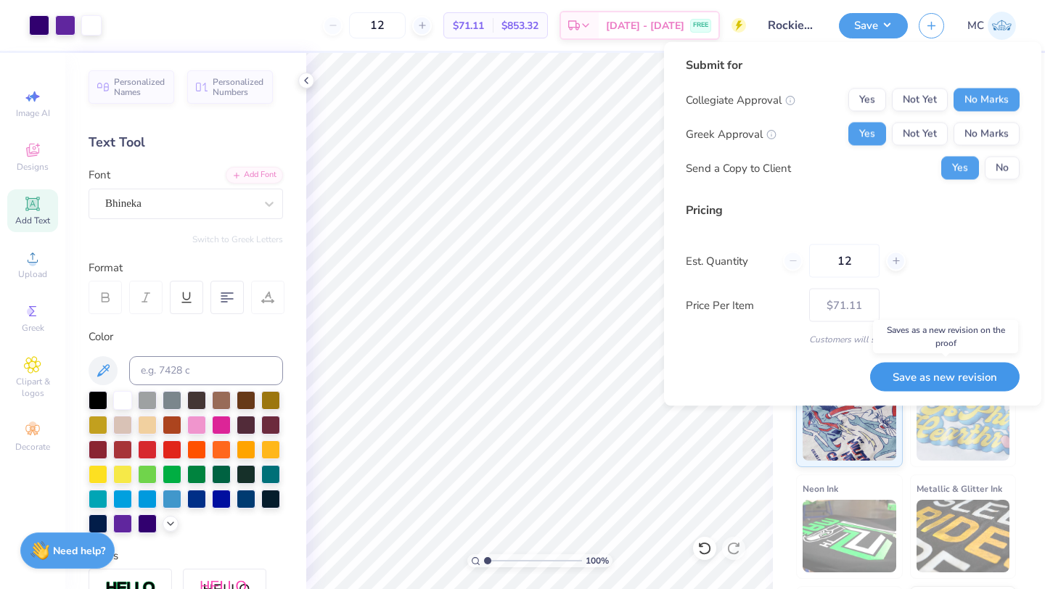
click at [907, 380] on button "Save as new revision" at bounding box center [945, 377] width 150 height 30
type input "$71.11"
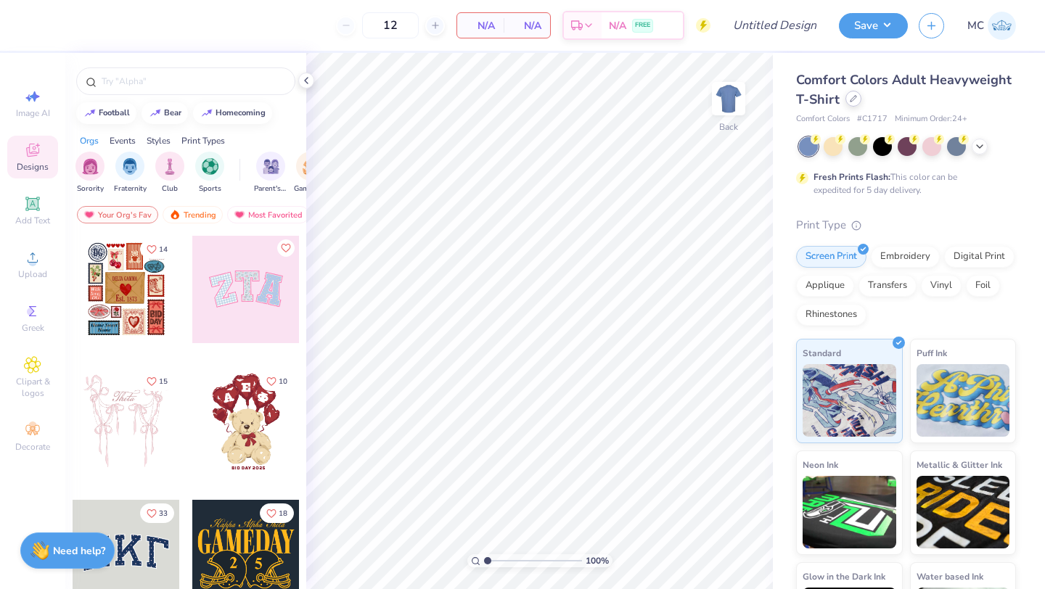
click at [854, 105] on div at bounding box center [854, 99] width 16 height 16
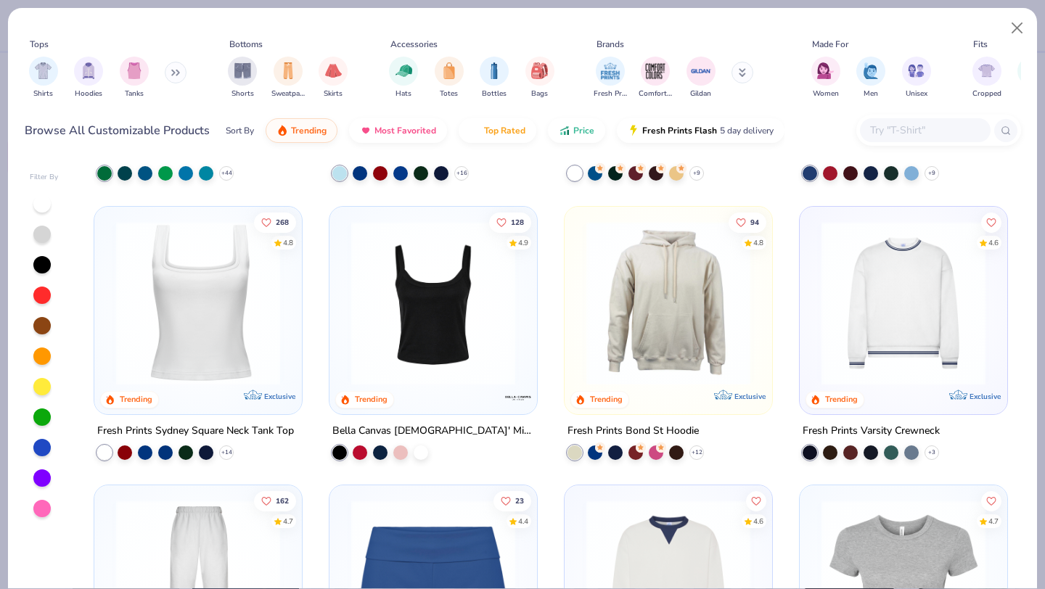
scroll to position [518, 0]
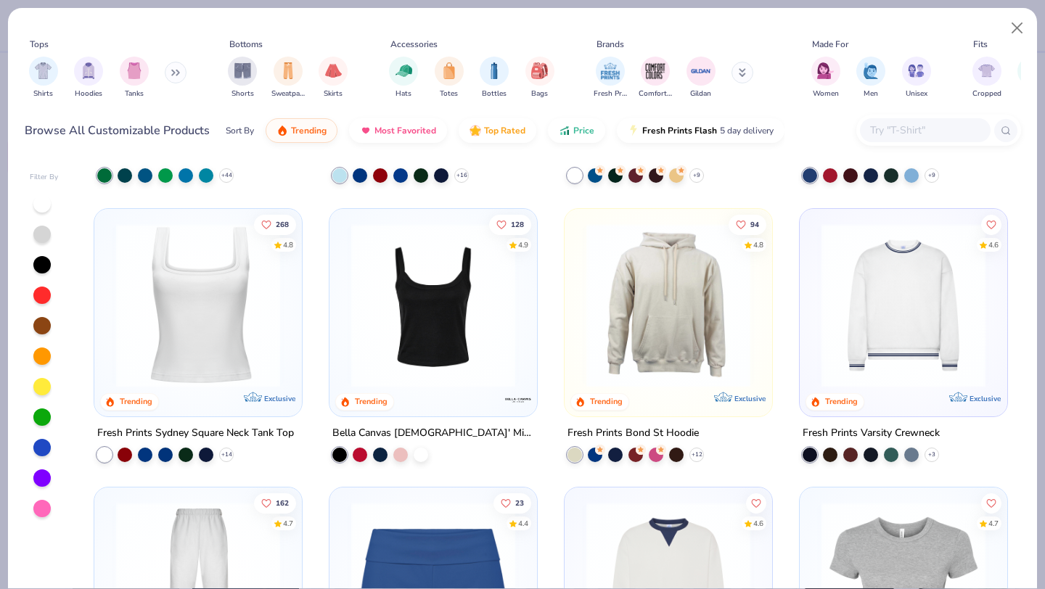
click at [944, 121] on div at bounding box center [925, 130] width 131 height 24
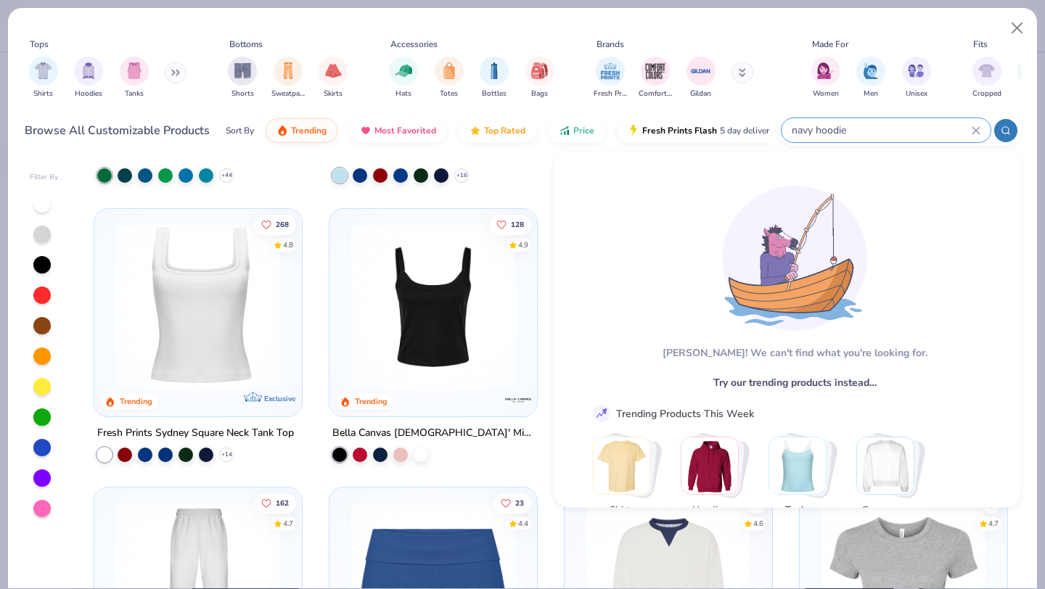
scroll to position [57, 0]
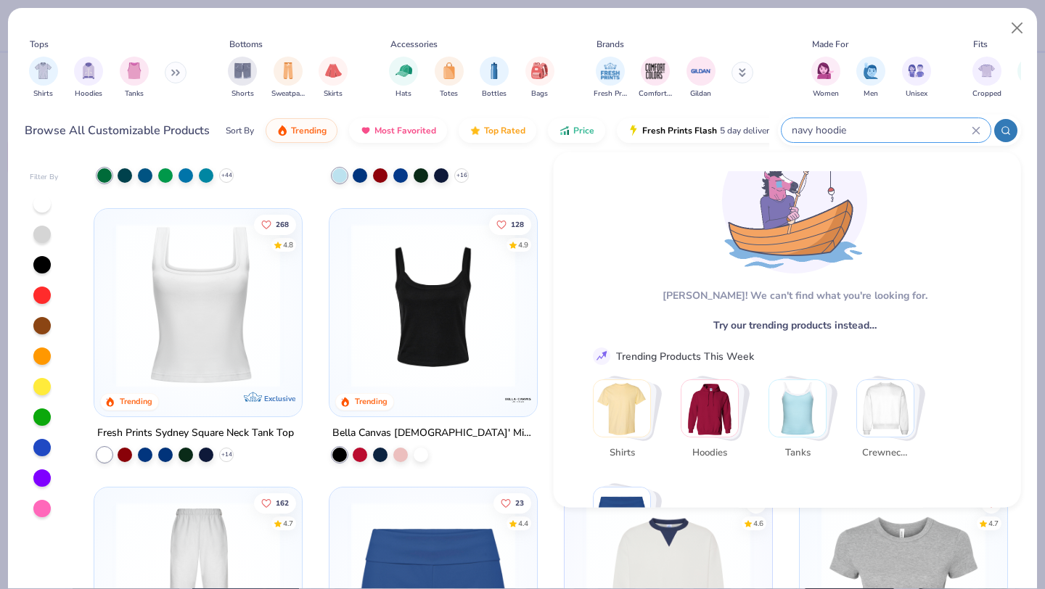
type input "navy hoodie"
click at [717, 412] on img "Stack Card Button Hoodies" at bounding box center [710, 408] width 57 height 57
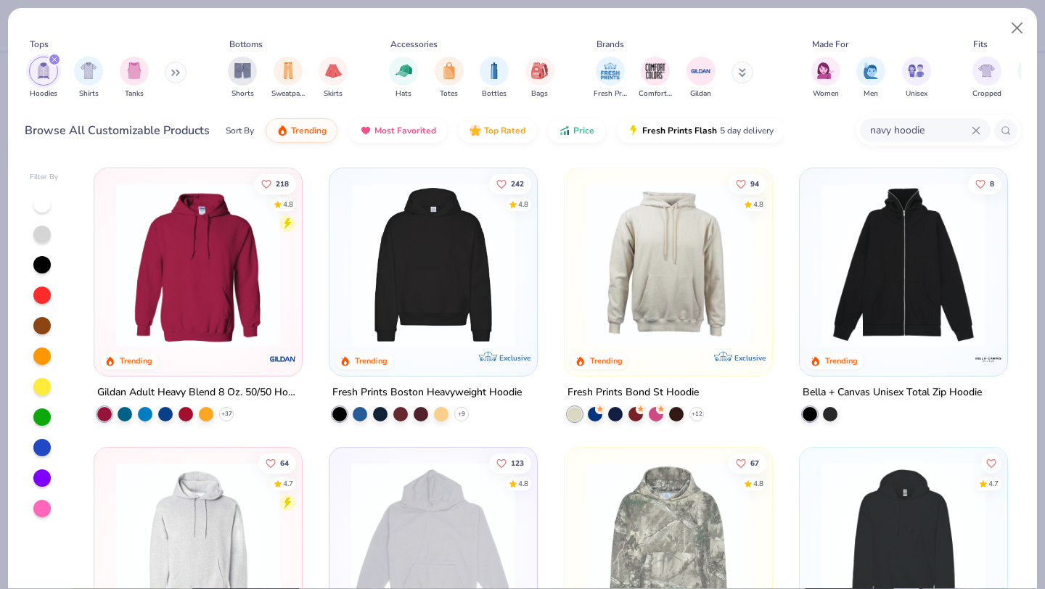
click at [450, 271] on img at bounding box center [433, 265] width 179 height 164
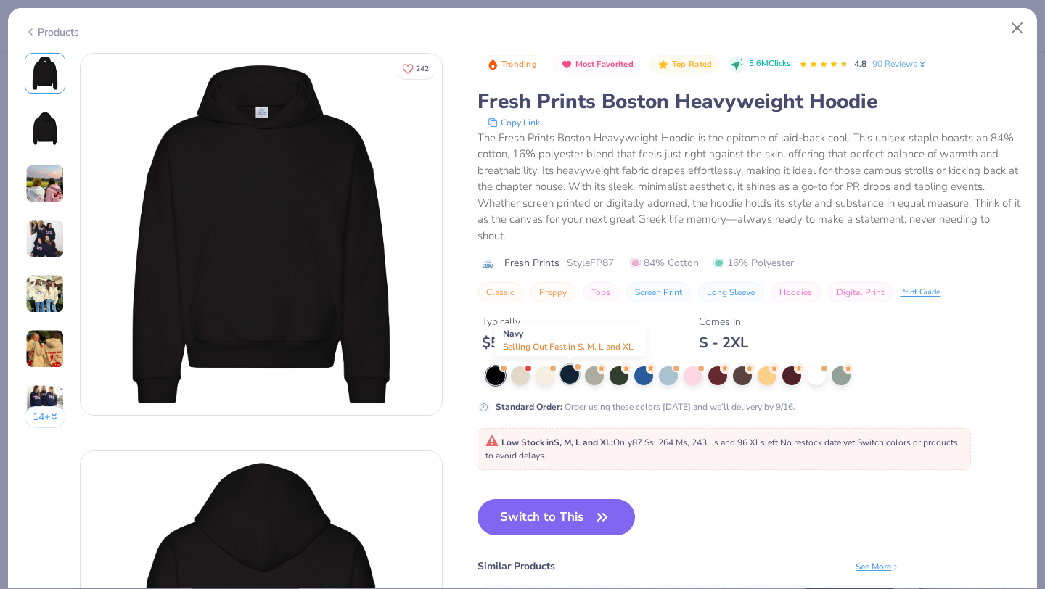
click at [571, 375] on div at bounding box center [569, 374] width 19 height 19
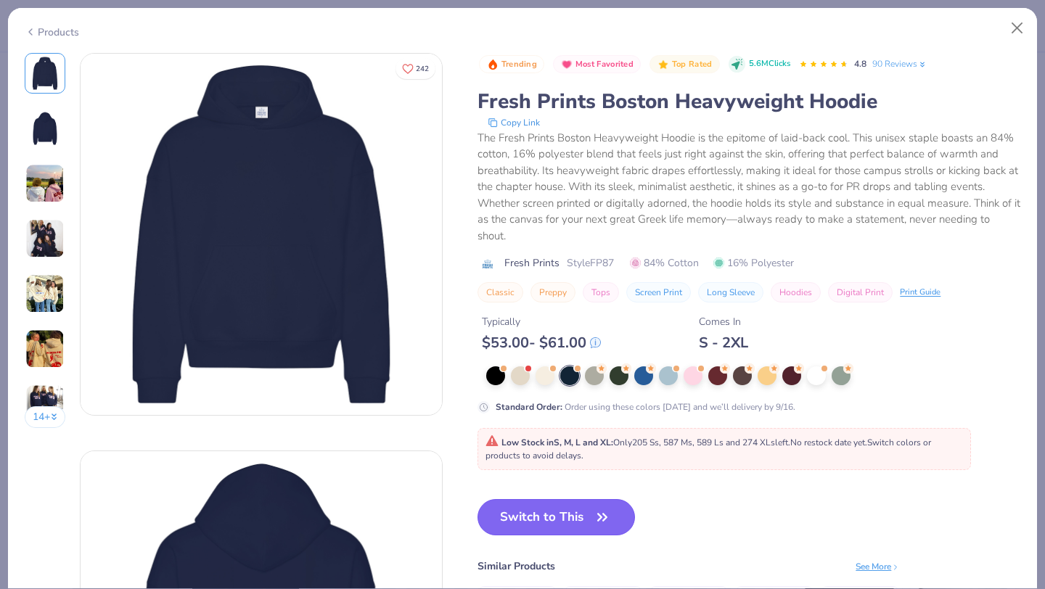
click at [547, 516] on button "Switch to This" at bounding box center [557, 517] width 158 height 36
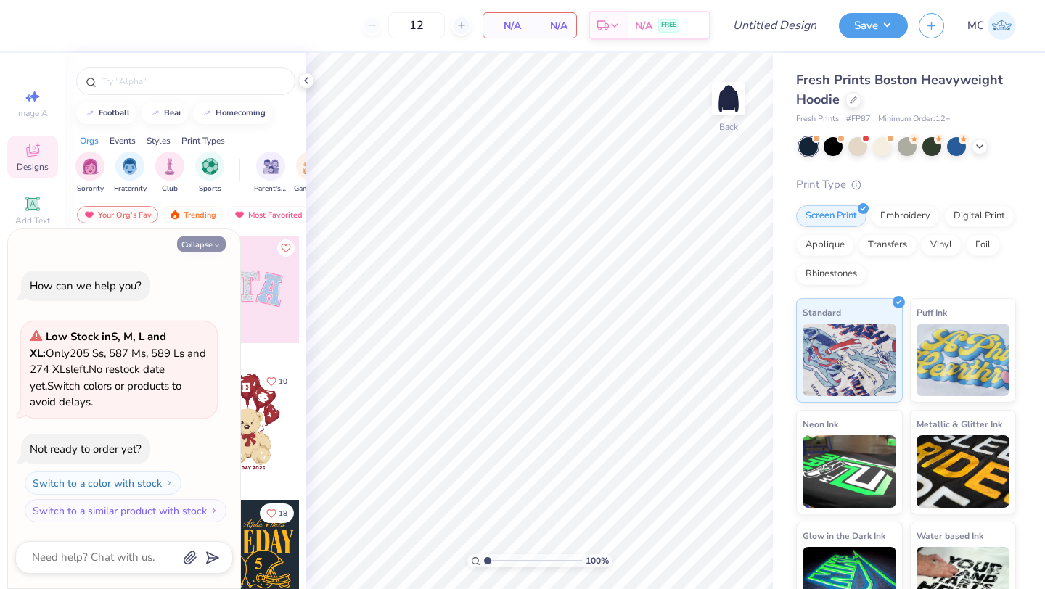
click at [208, 240] on button "Collapse" at bounding box center [201, 244] width 49 height 15
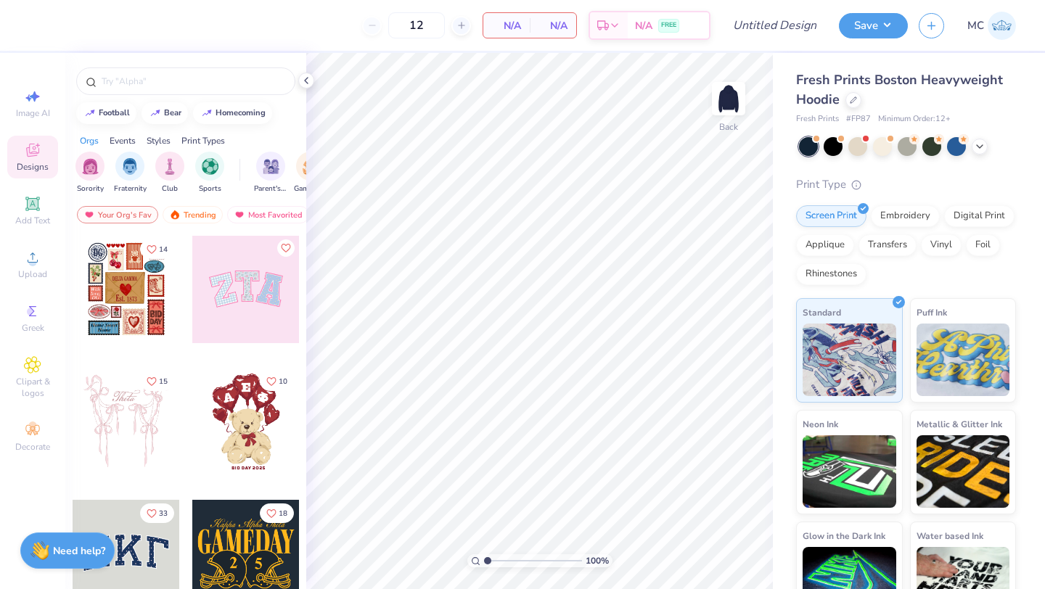
click at [25, 168] on span "Designs" at bounding box center [33, 167] width 32 height 12
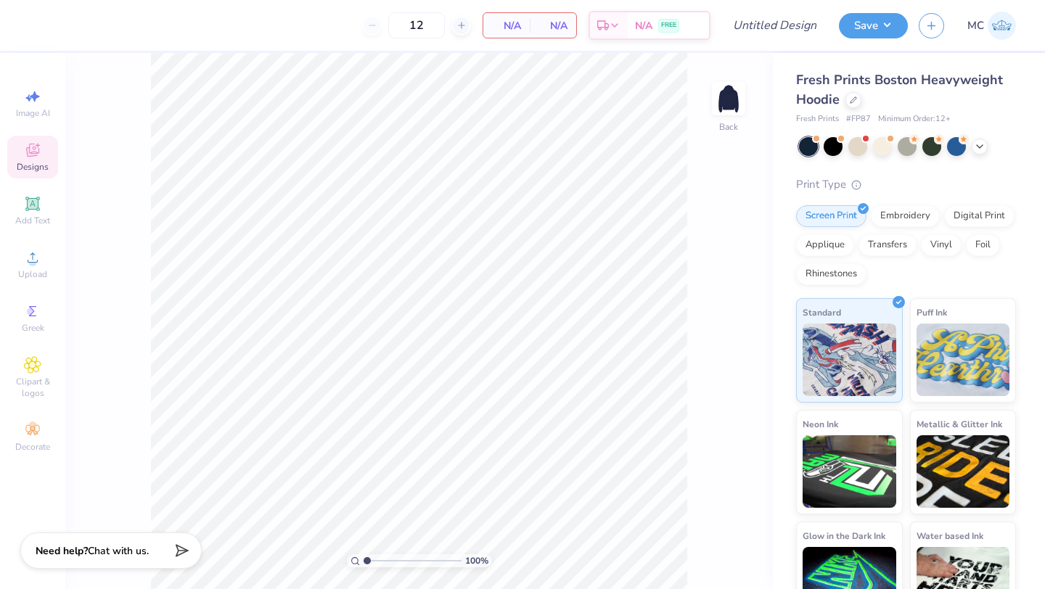
click at [32, 158] on icon at bounding box center [32, 150] width 17 height 17
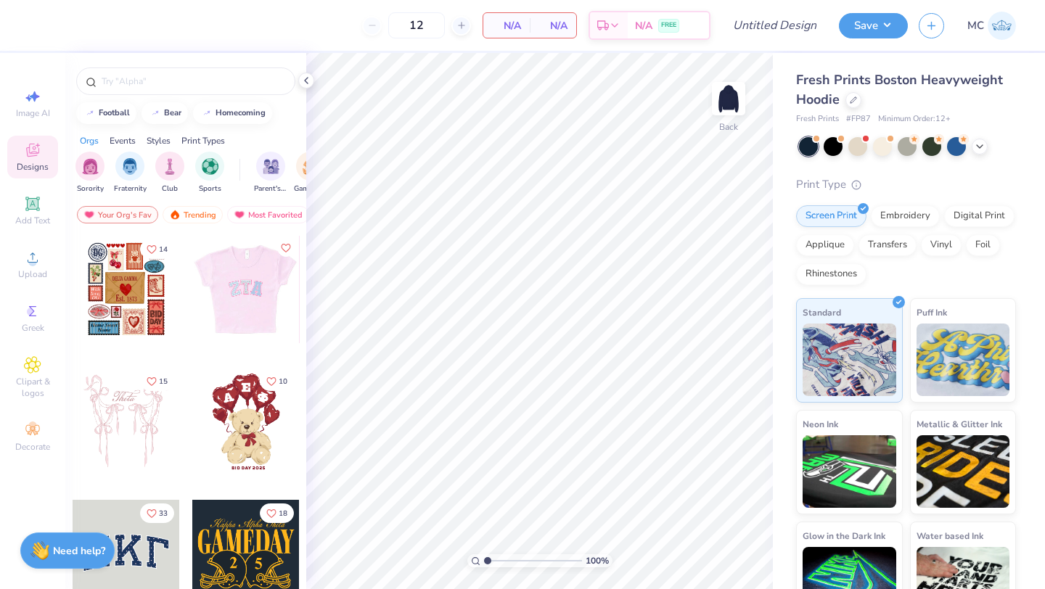
click at [215, 298] on div at bounding box center [245, 289] width 107 height 107
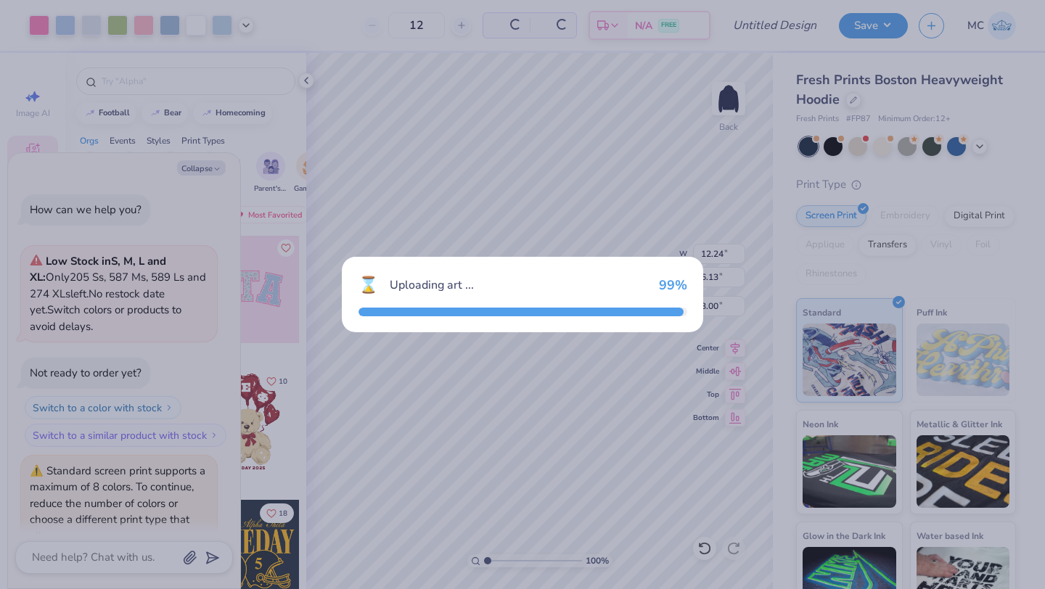
scroll to position [68, 0]
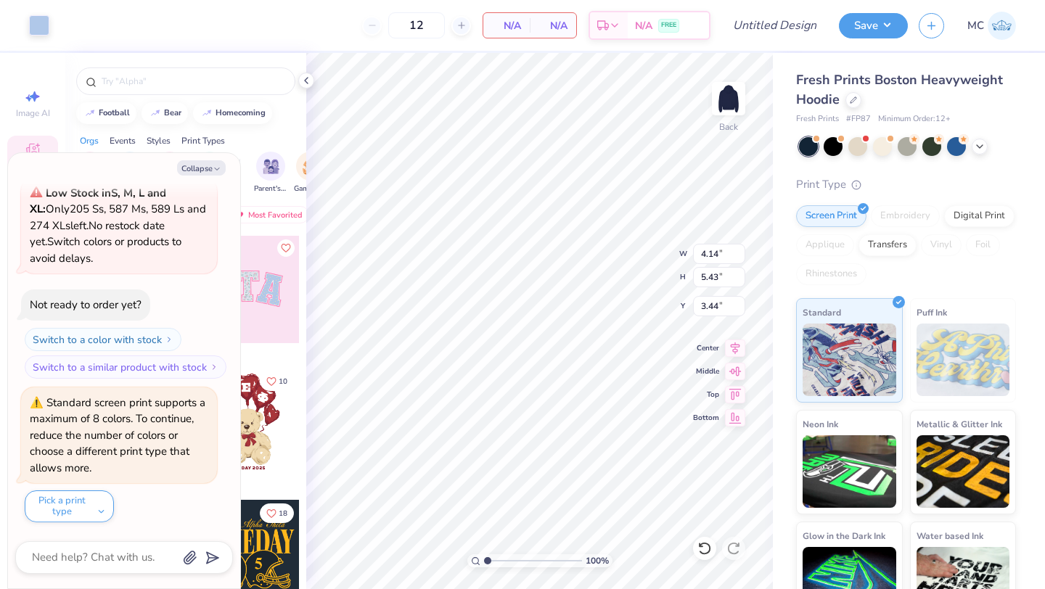
type textarea "x"
type input "3.34"
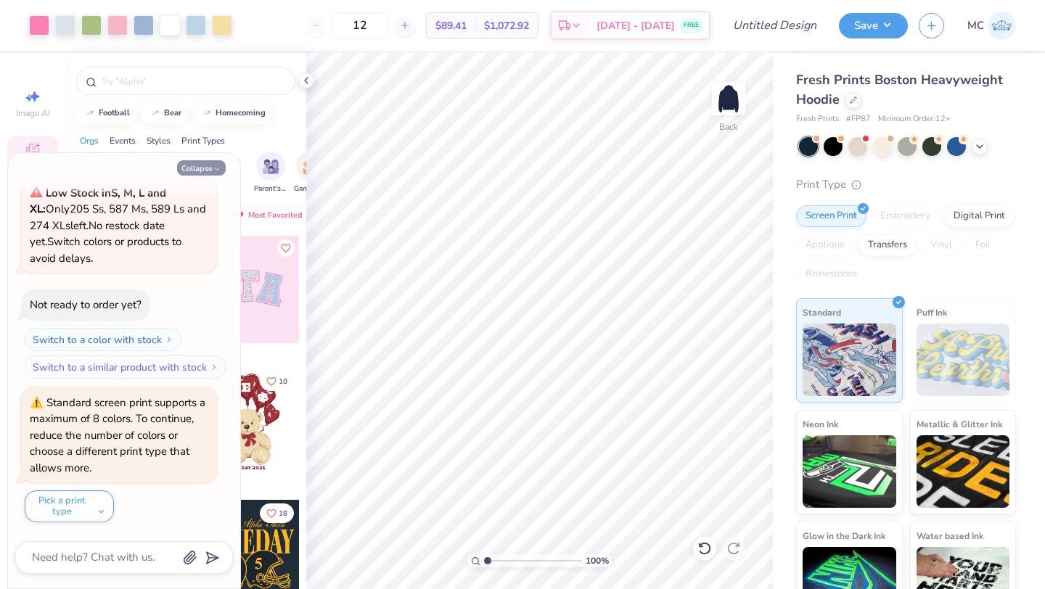
click at [203, 171] on button "Collapse" at bounding box center [201, 167] width 49 height 15
type textarea "x"
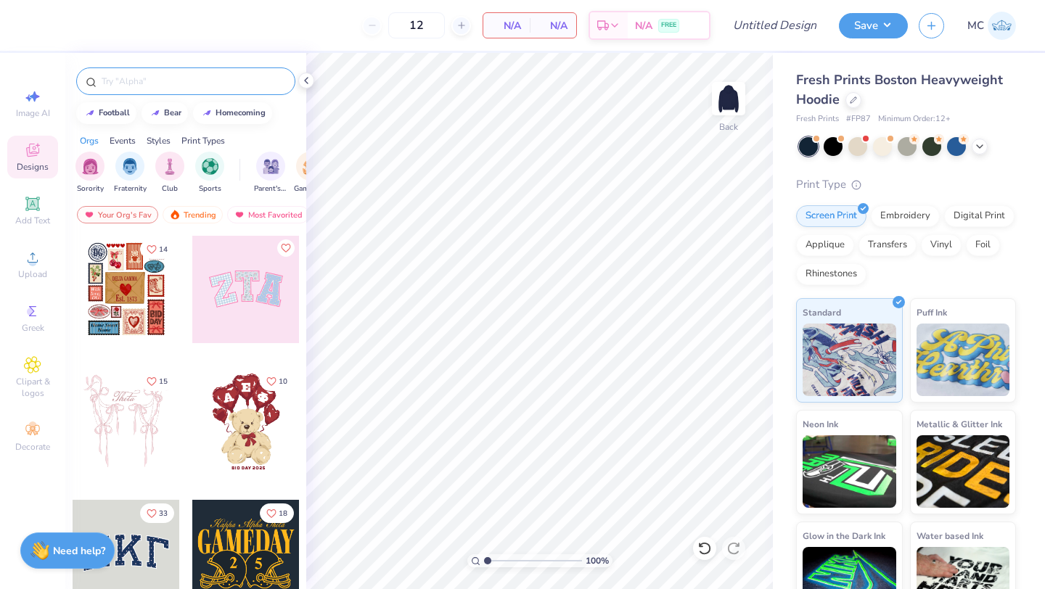
click at [126, 87] on input "text" at bounding box center [193, 81] width 186 height 15
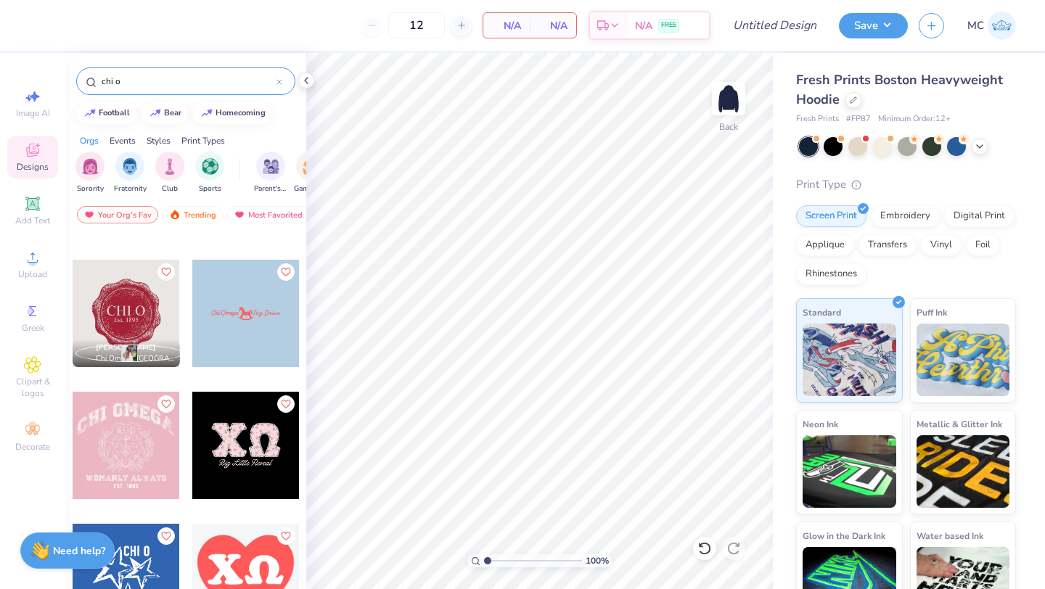
scroll to position [906, 0]
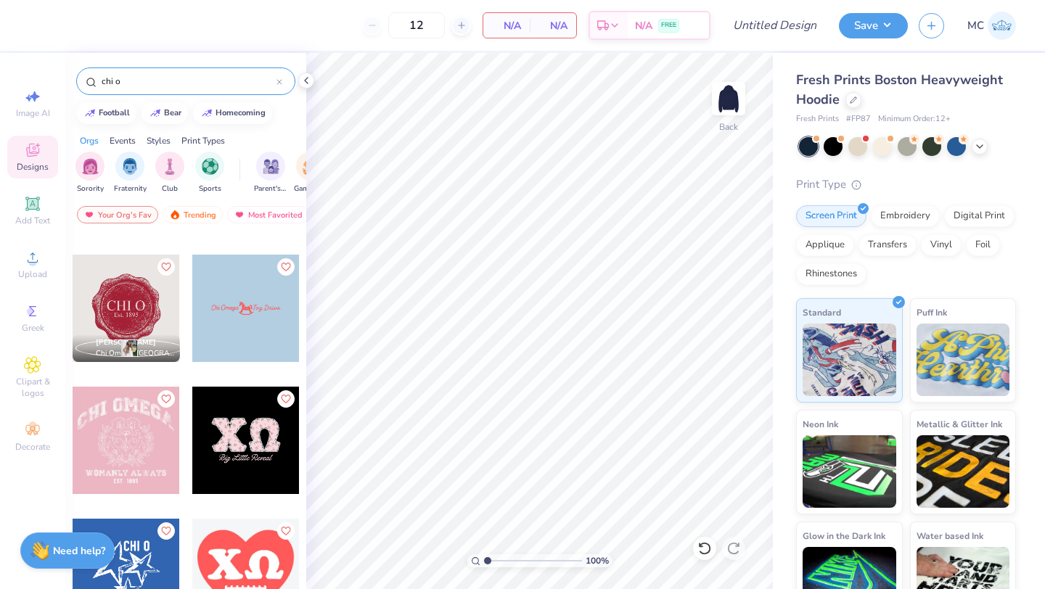
type input "chi o"
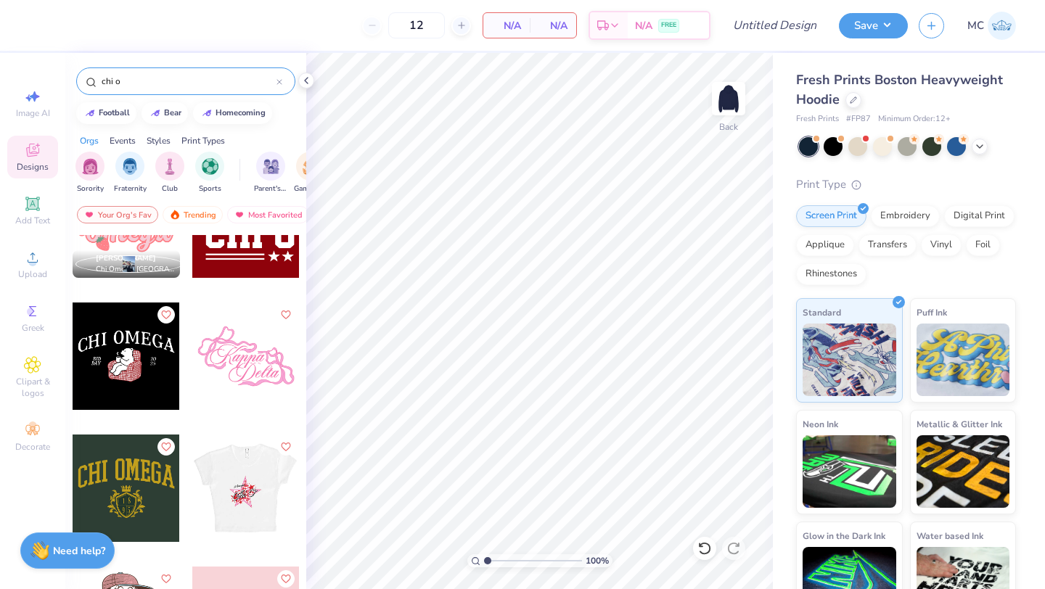
scroll to position [3405, 0]
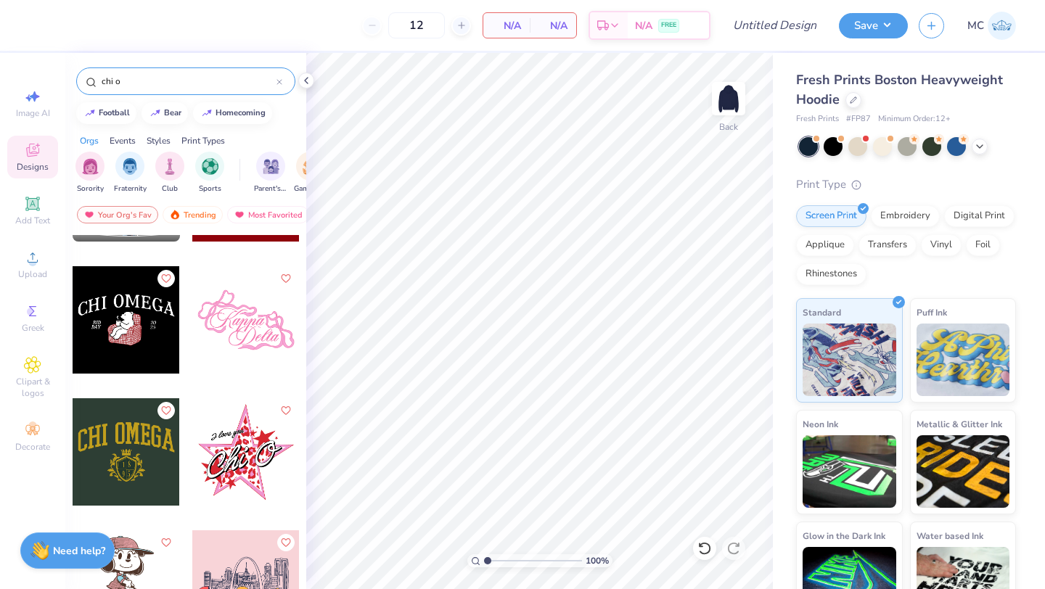
click at [121, 464] on div at bounding box center [126, 452] width 107 height 107
click at [130, 436] on div at bounding box center [126, 452] width 107 height 107
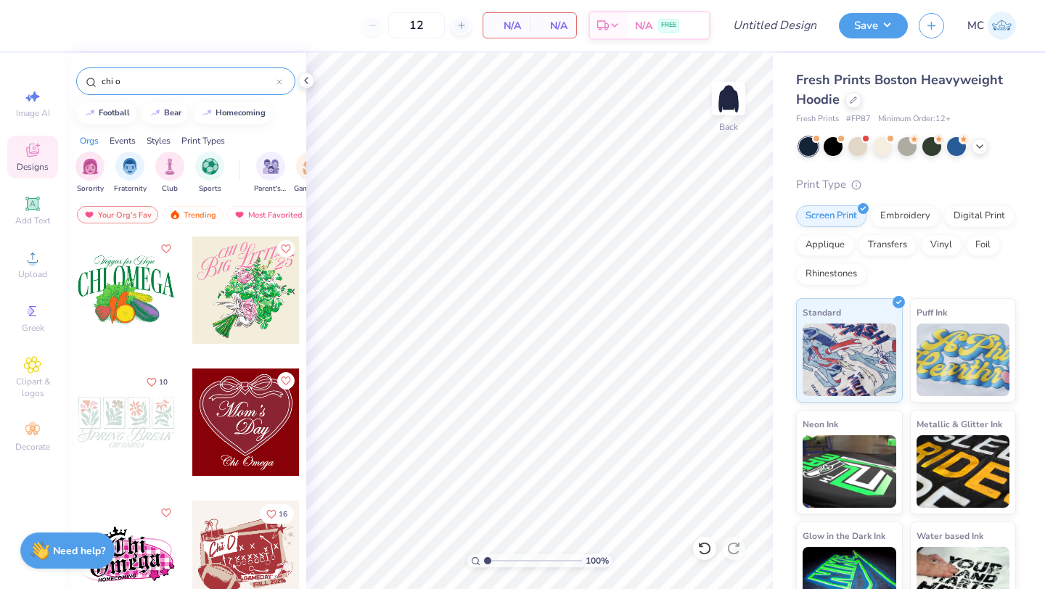
scroll to position [3960, 0]
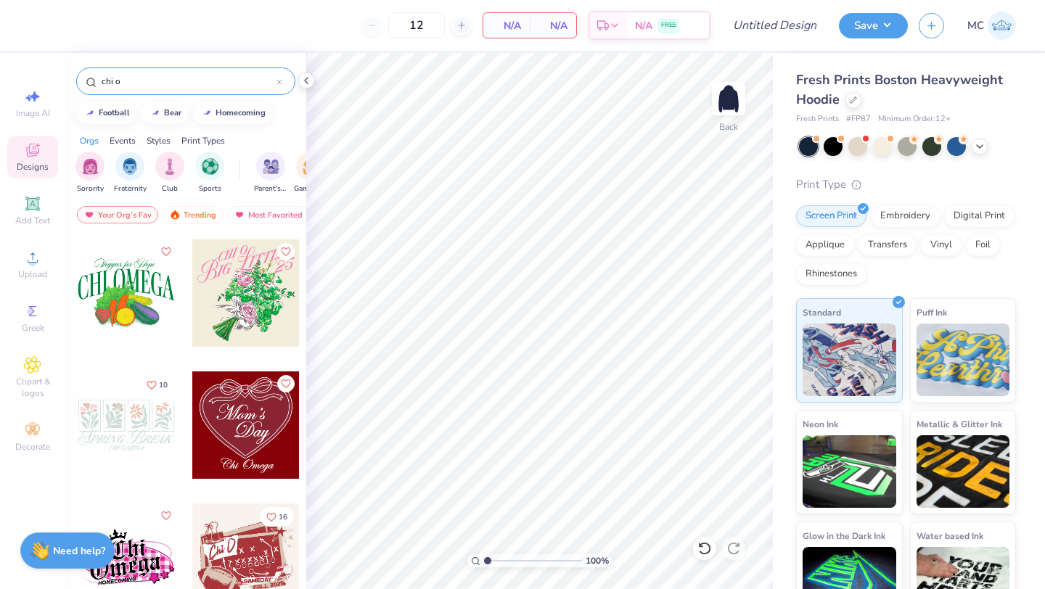
click at [123, 286] on div at bounding box center [126, 293] width 107 height 107
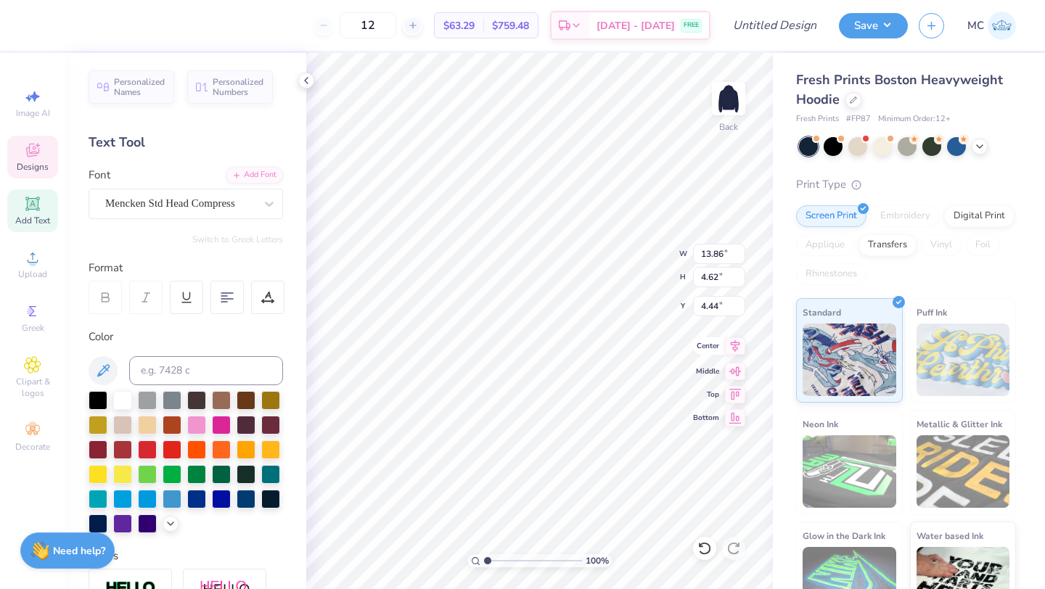
type input "4.44"
click at [741, 352] on icon at bounding box center [735, 346] width 20 height 17
click at [738, 349] on icon at bounding box center [735, 346] width 9 height 12
type textarea "Fall"
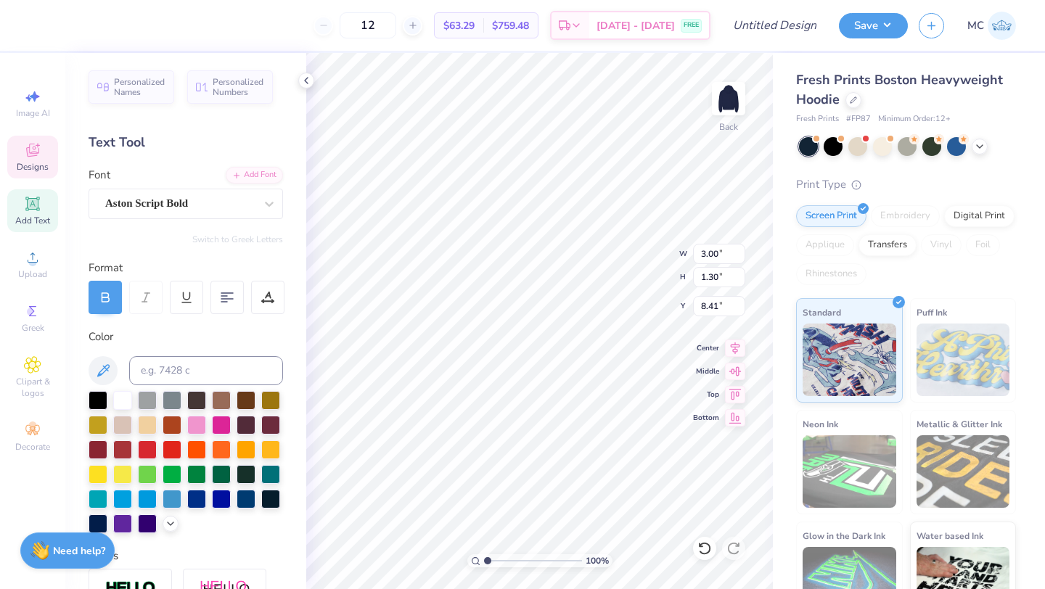
type input "8.41"
click at [17, 265] on div "Upload" at bounding box center [32, 264] width 51 height 43
click at [31, 200] on icon at bounding box center [32, 203] width 11 height 11
type textarea "T"
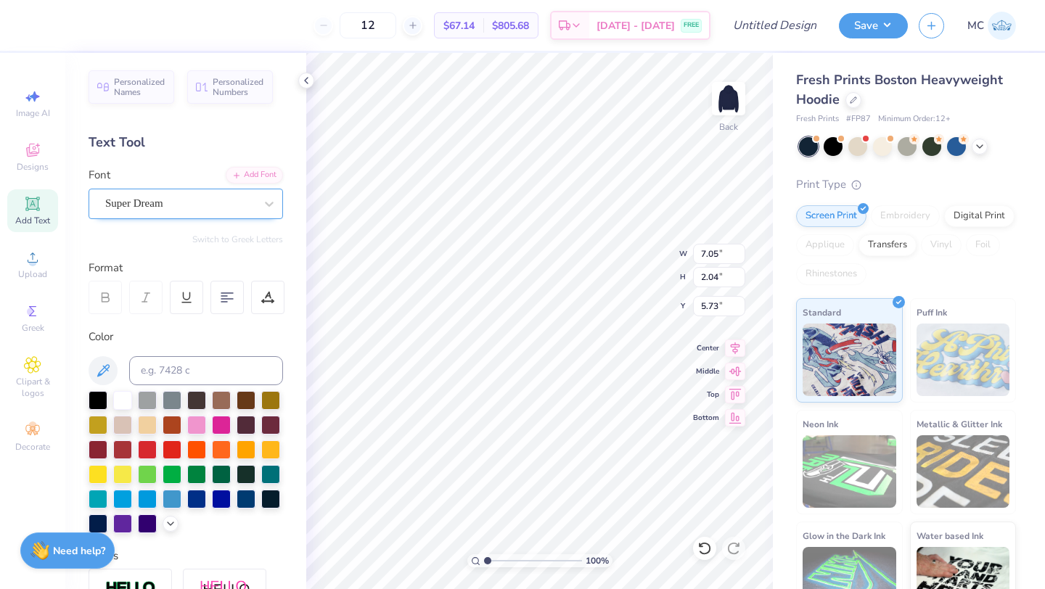
type textarea "2025"
click at [226, 205] on div "Super Dream" at bounding box center [180, 203] width 152 height 23
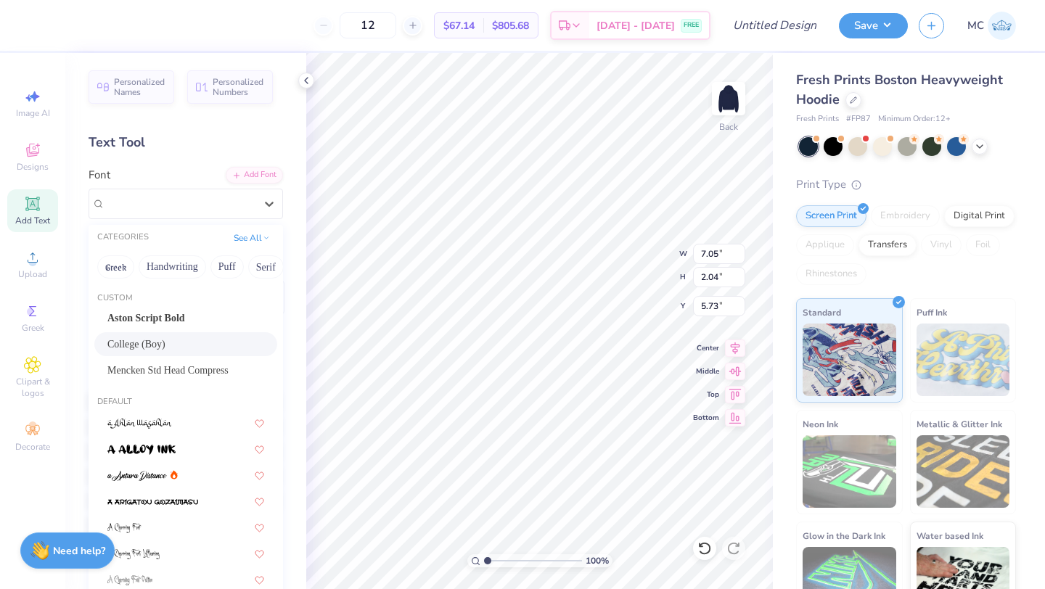
click at [195, 351] on div "College (Boy)" at bounding box center [185, 344] width 157 height 15
